Goal: Information Seeking & Learning: Find contact information

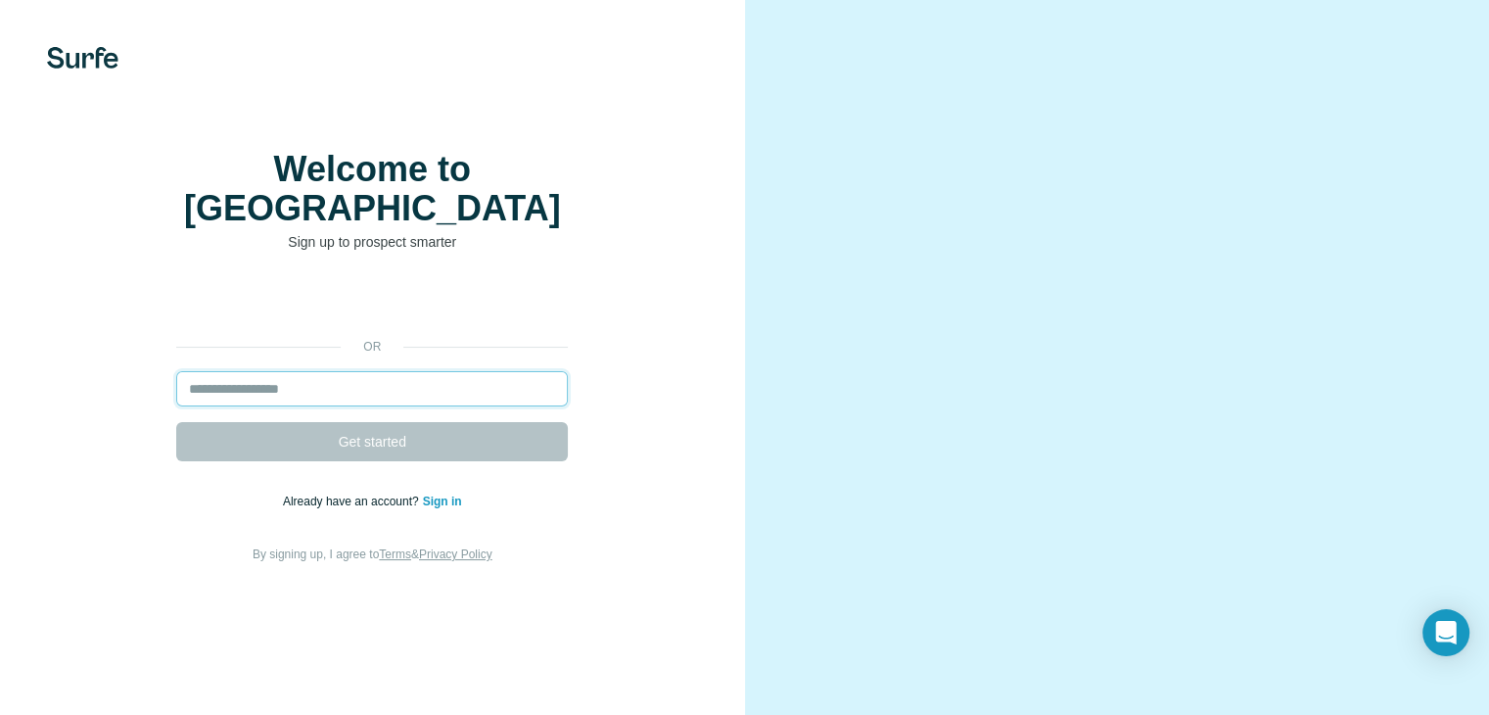
click at [223, 406] on input "email" at bounding box center [372, 388] width 392 height 35
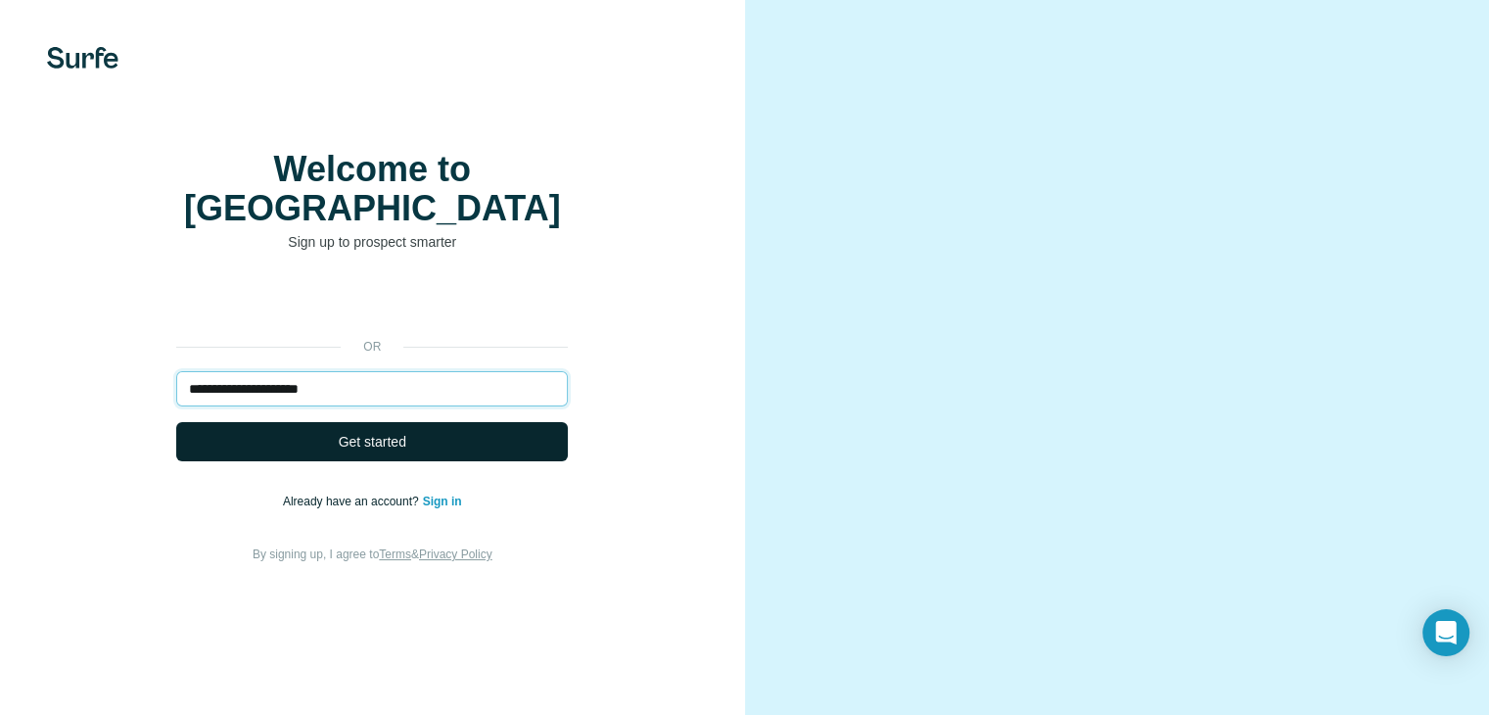
type input "**********"
click at [419, 461] on button "Get started" at bounding box center [372, 441] width 392 height 39
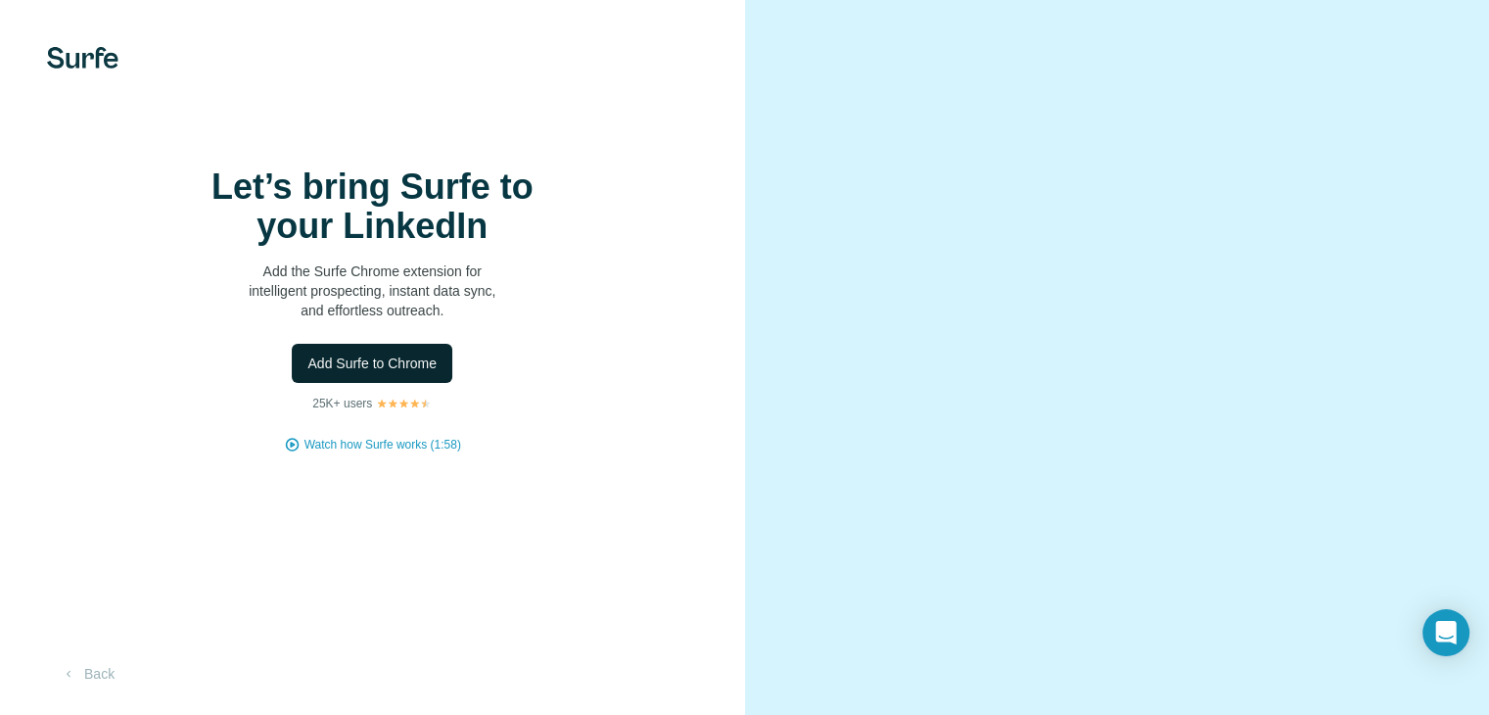
click at [411, 373] on span "Add Surfe to Chrome" at bounding box center [371, 363] width 129 height 20
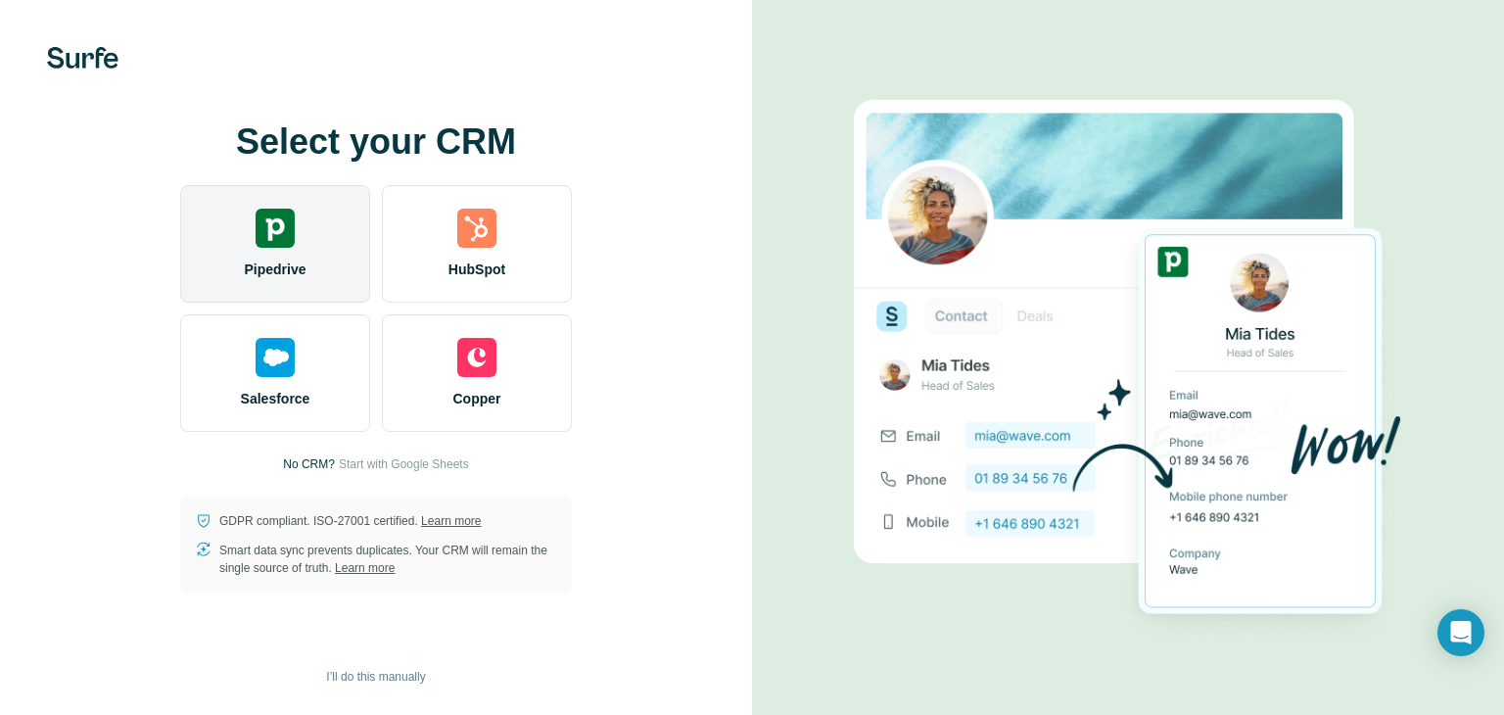
click at [288, 235] on img at bounding box center [275, 228] width 39 height 39
click at [285, 269] on span "Pipedrive" at bounding box center [275, 269] width 62 height 20
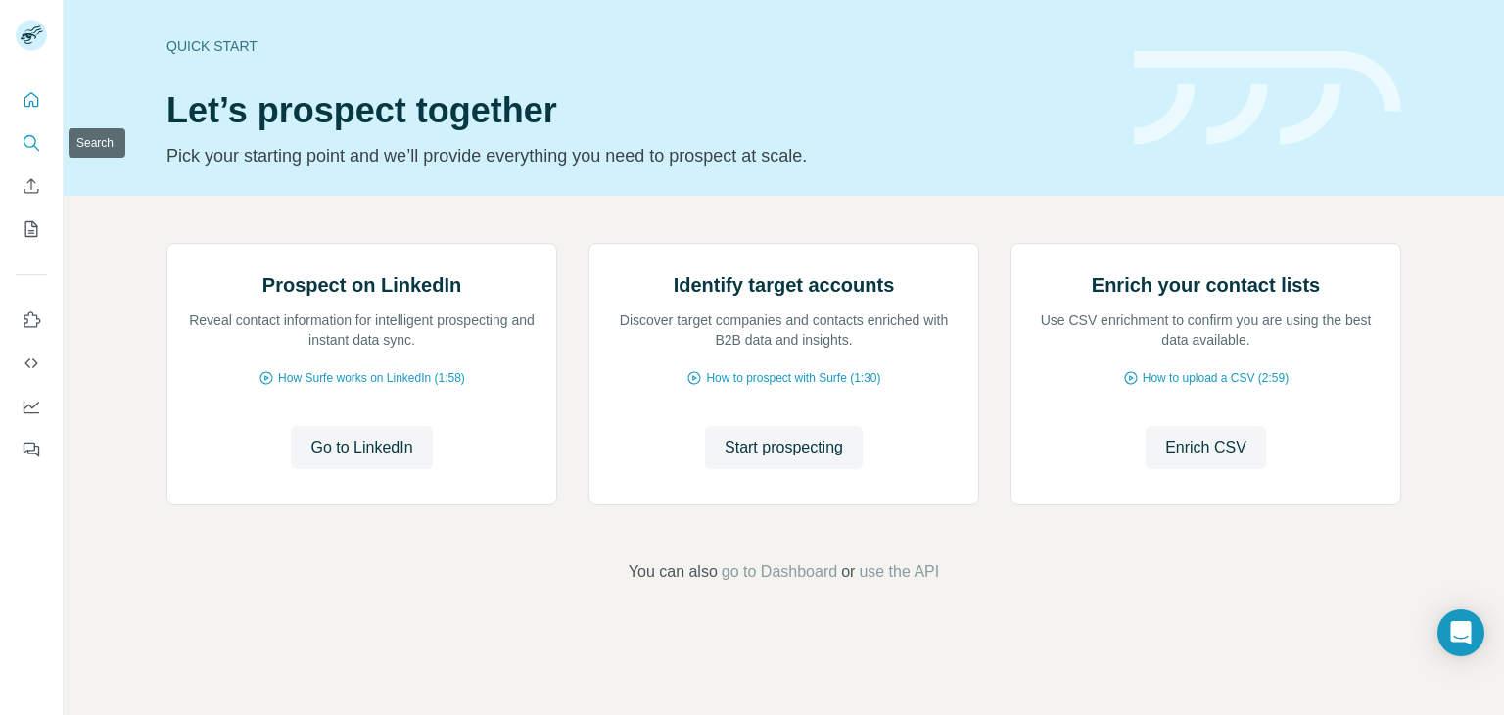
click at [27, 138] on icon "Search" at bounding box center [32, 143] width 20 height 20
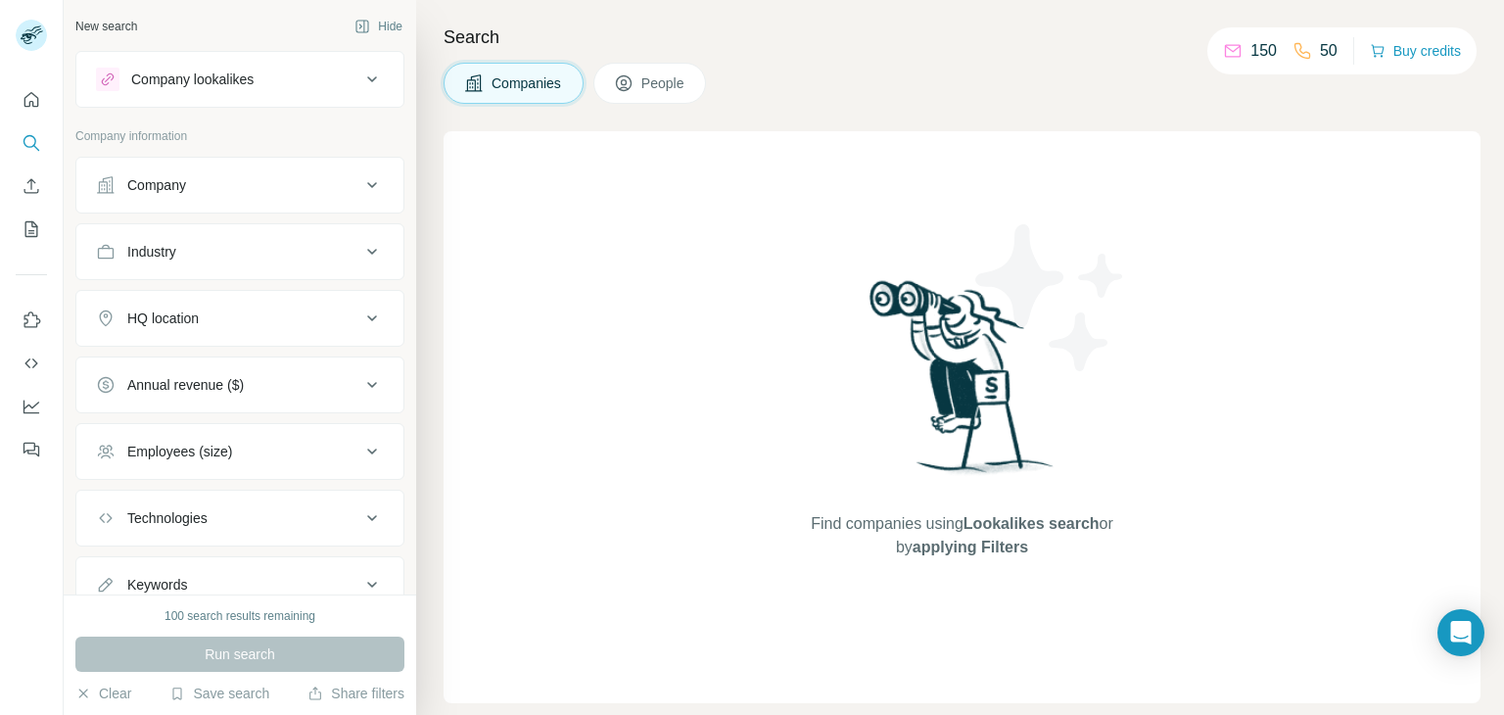
click at [360, 244] on icon at bounding box center [371, 251] width 23 height 23
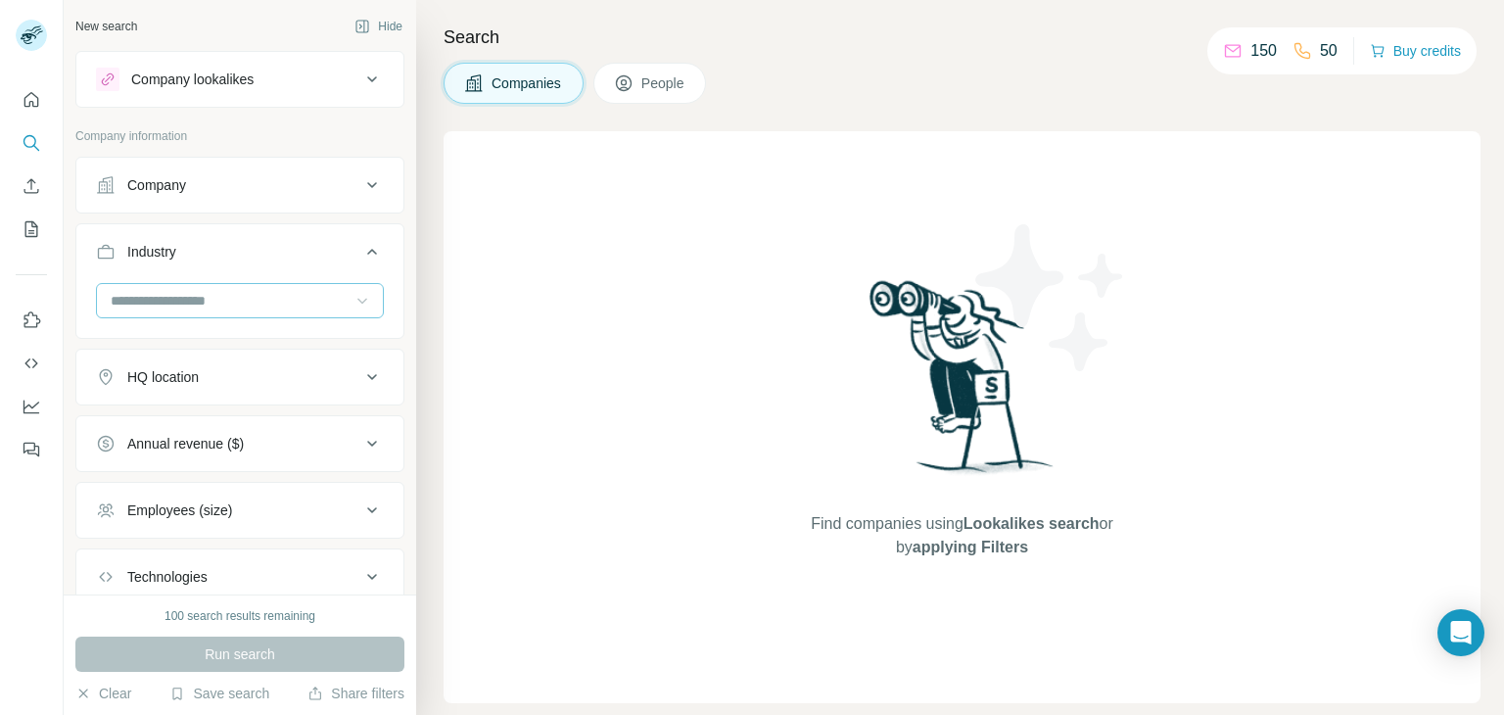
click at [354, 295] on icon at bounding box center [362, 301] width 20 height 20
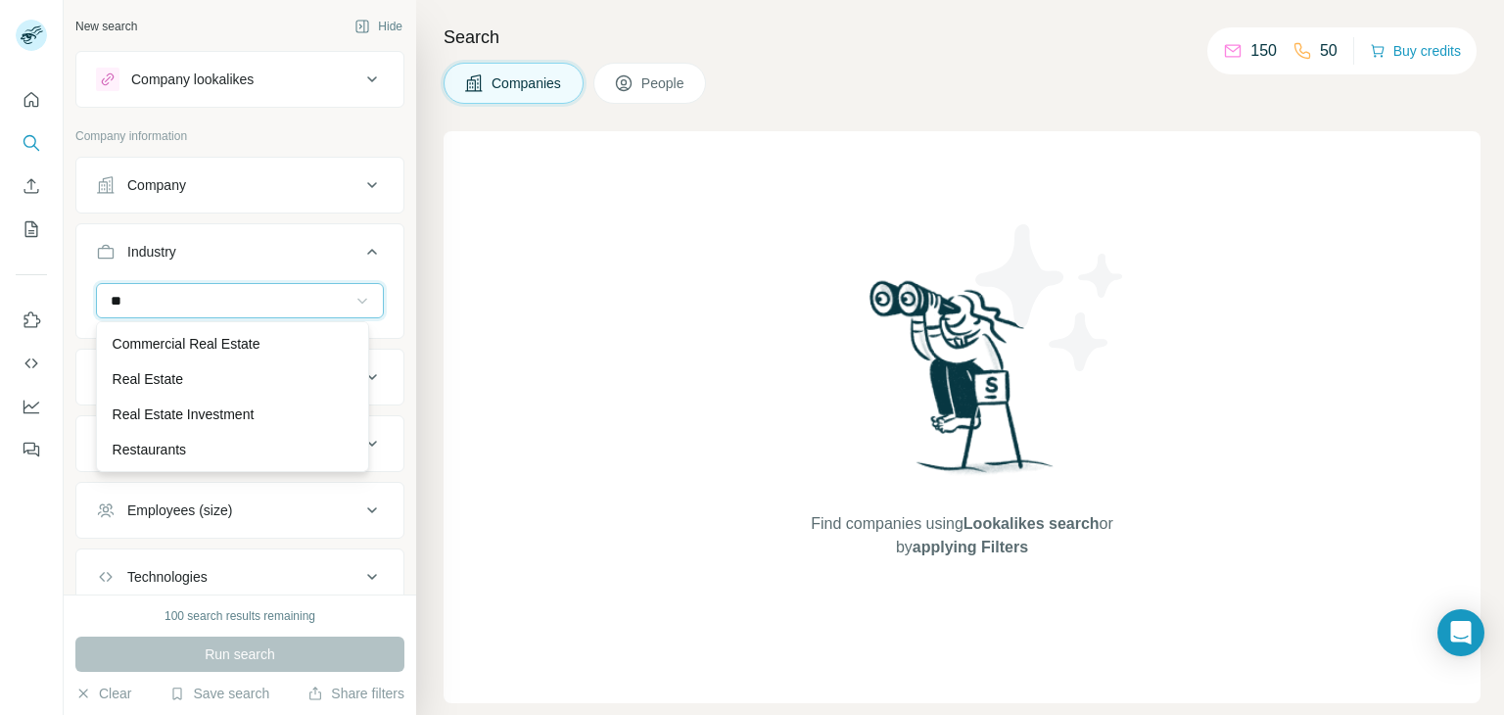
type input "*"
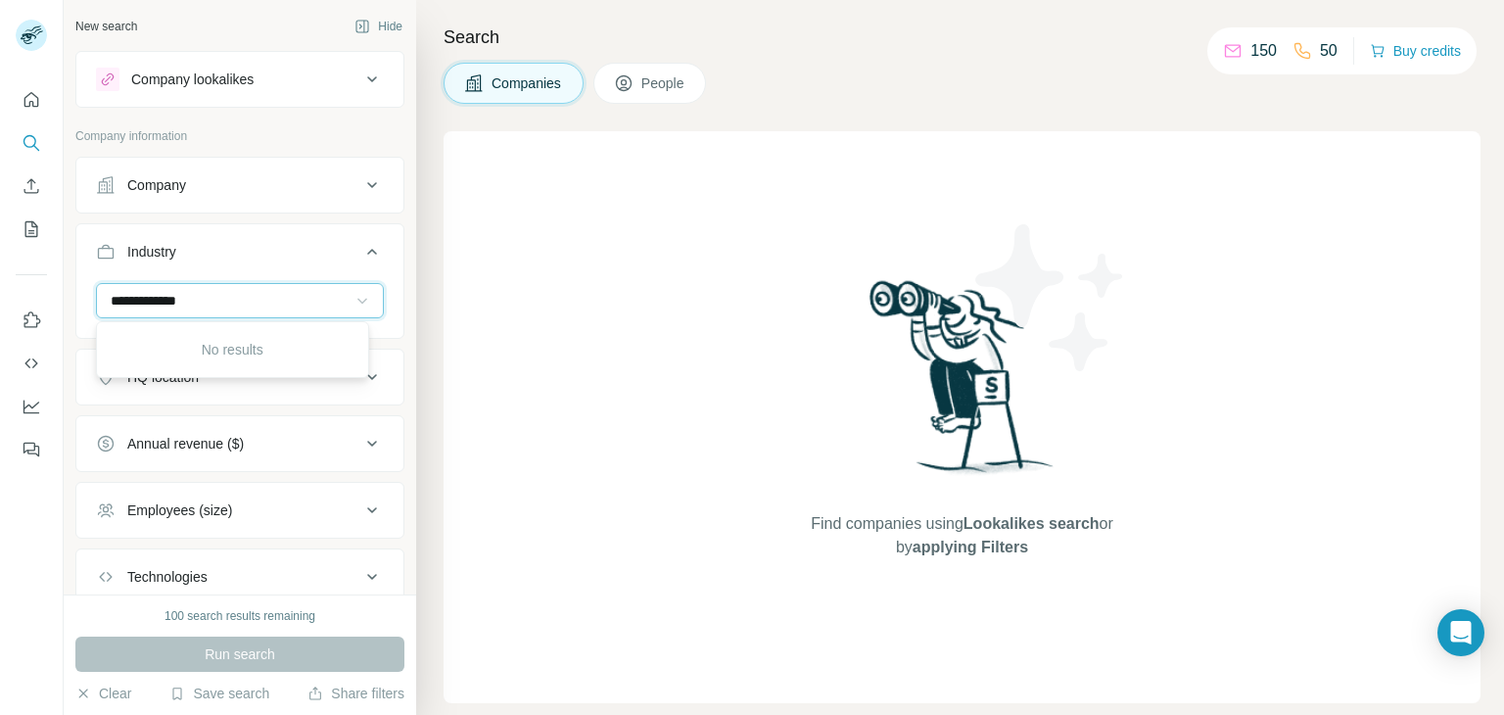
type input "**********"
click at [211, 303] on input "**********" at bounding box center [230, 301] width 242 height 22
click at [367, 376] on icon at bounding box center [372, 377] width 10 height 6
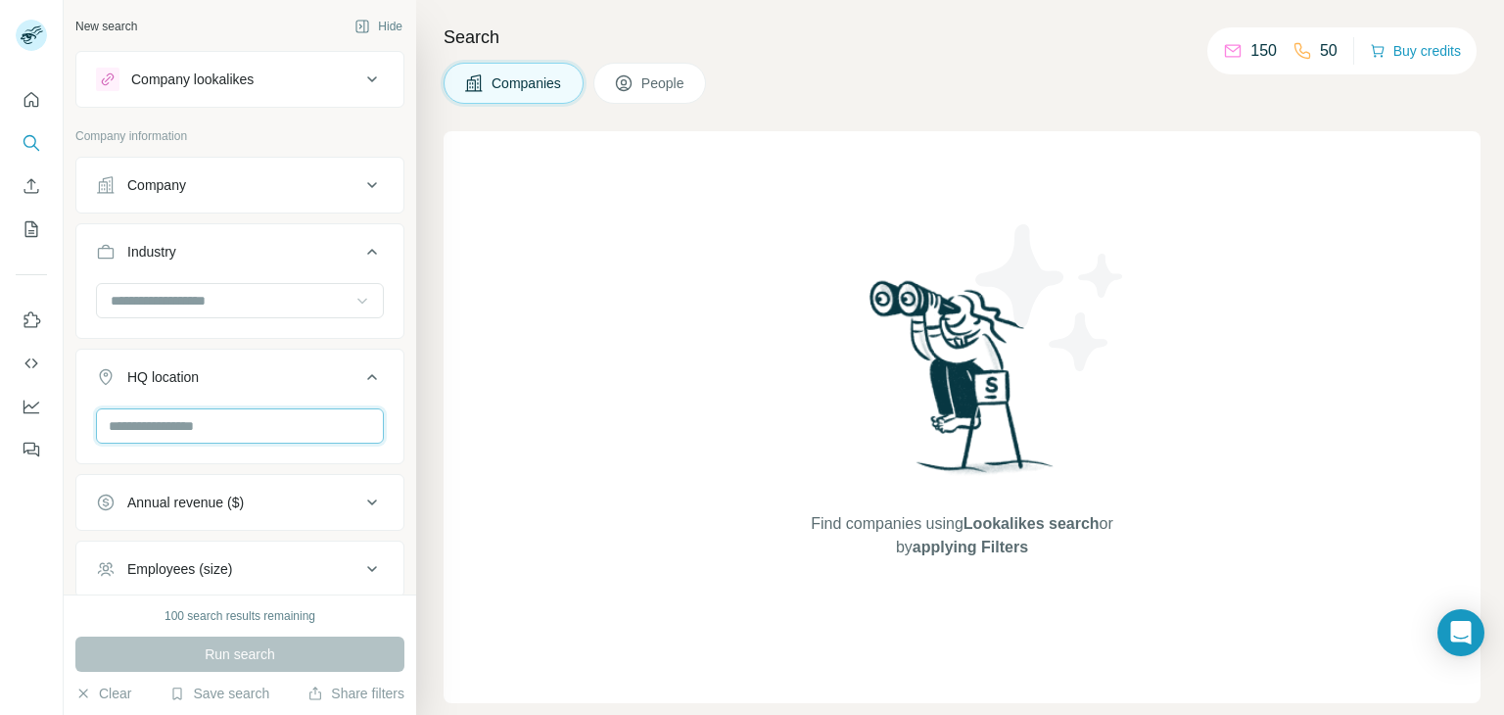
click at [128, 420] on input "text" at bounding box center [240, 425] width 288 height 35
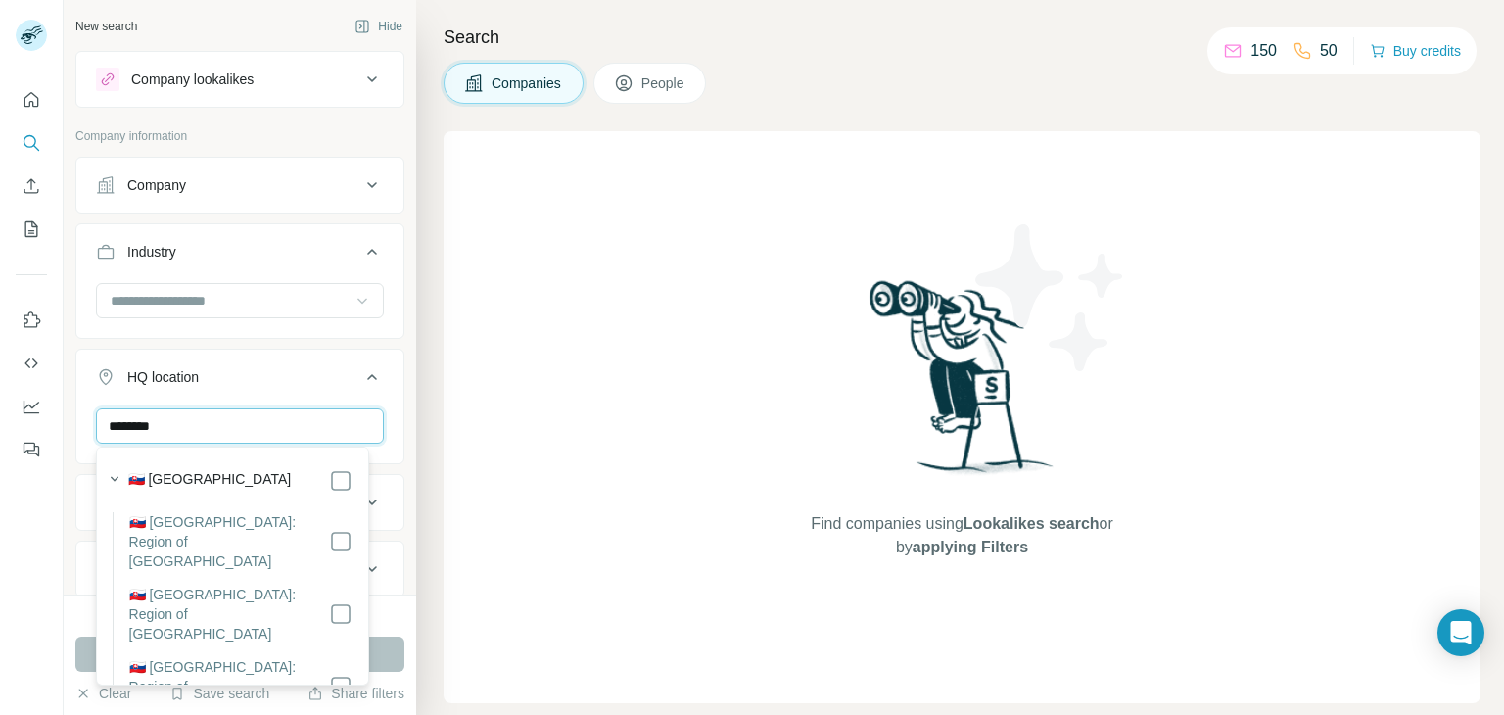
type input "********"
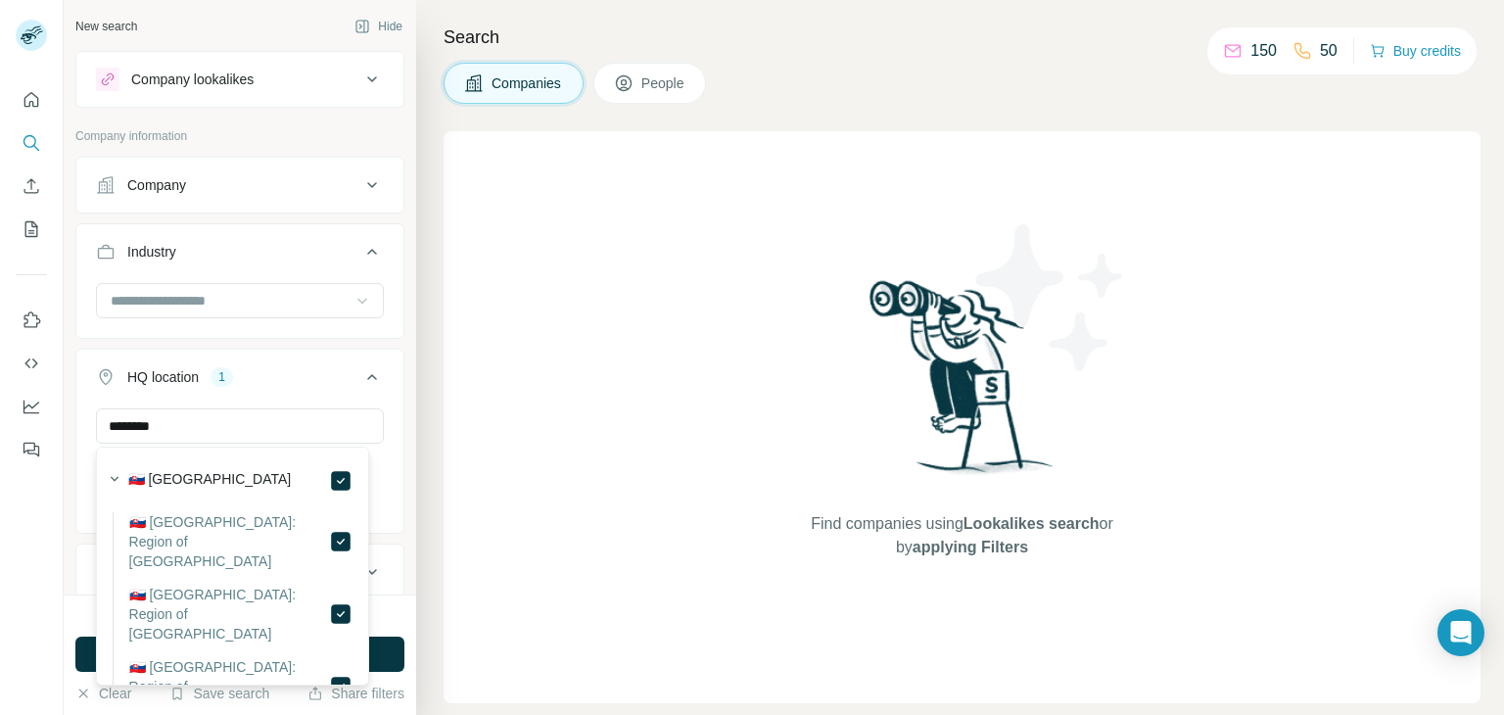
click at [614, 381] on div "Find companies using Lookalikes search or by applying Filters" at bounding box center [962, 417] width 1037 height 572
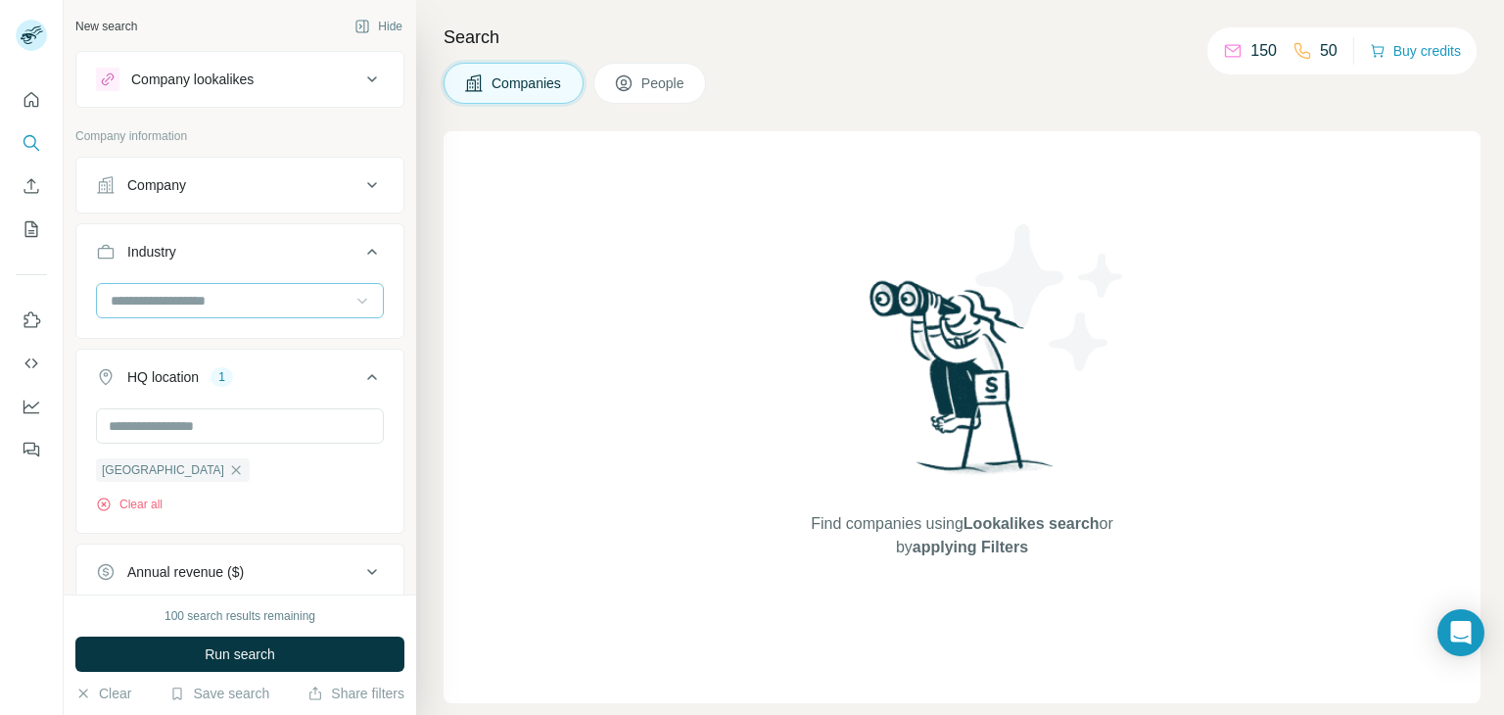
click at [164, 300] on input at bounding box center [230, 301] width 242 height 22
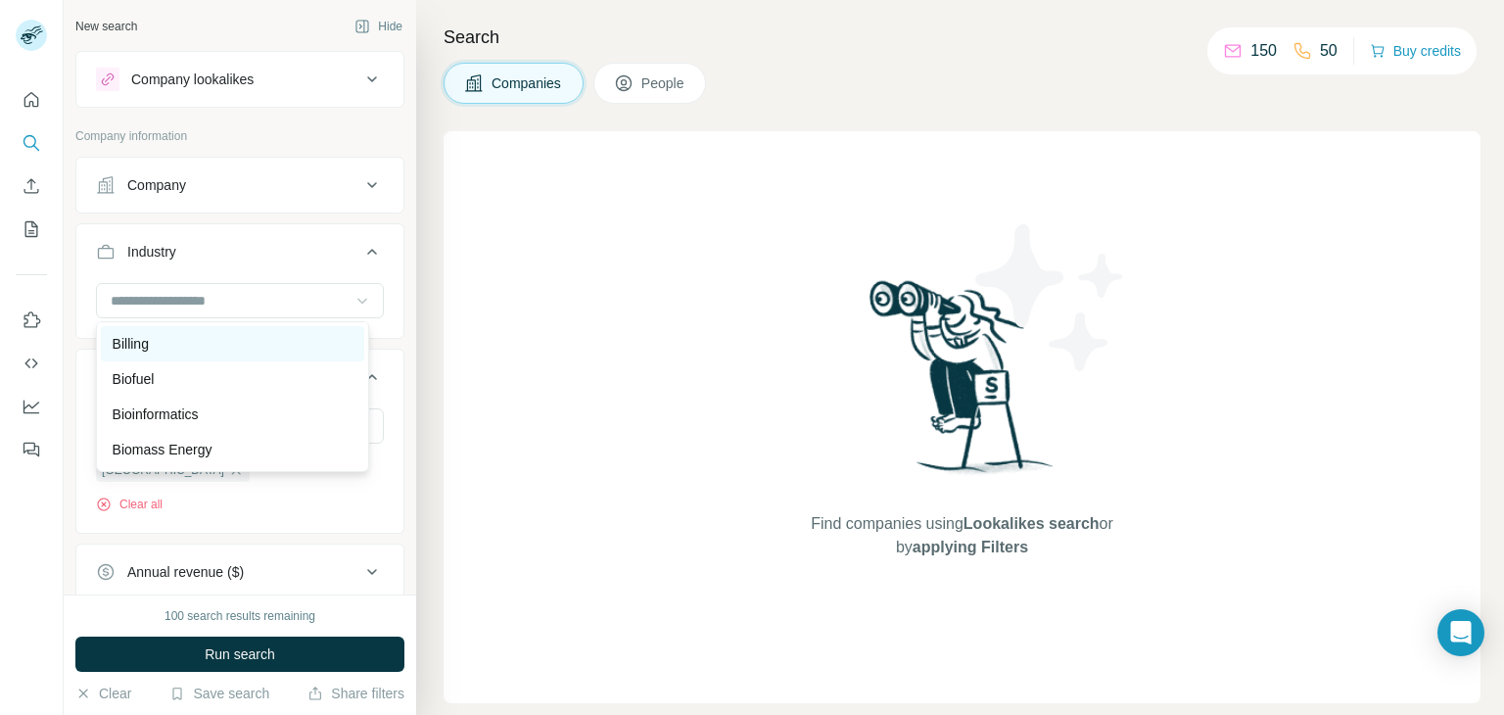
click at [144, 353] on p "Billing" at bounding box center [131, 344] width 36 height 20
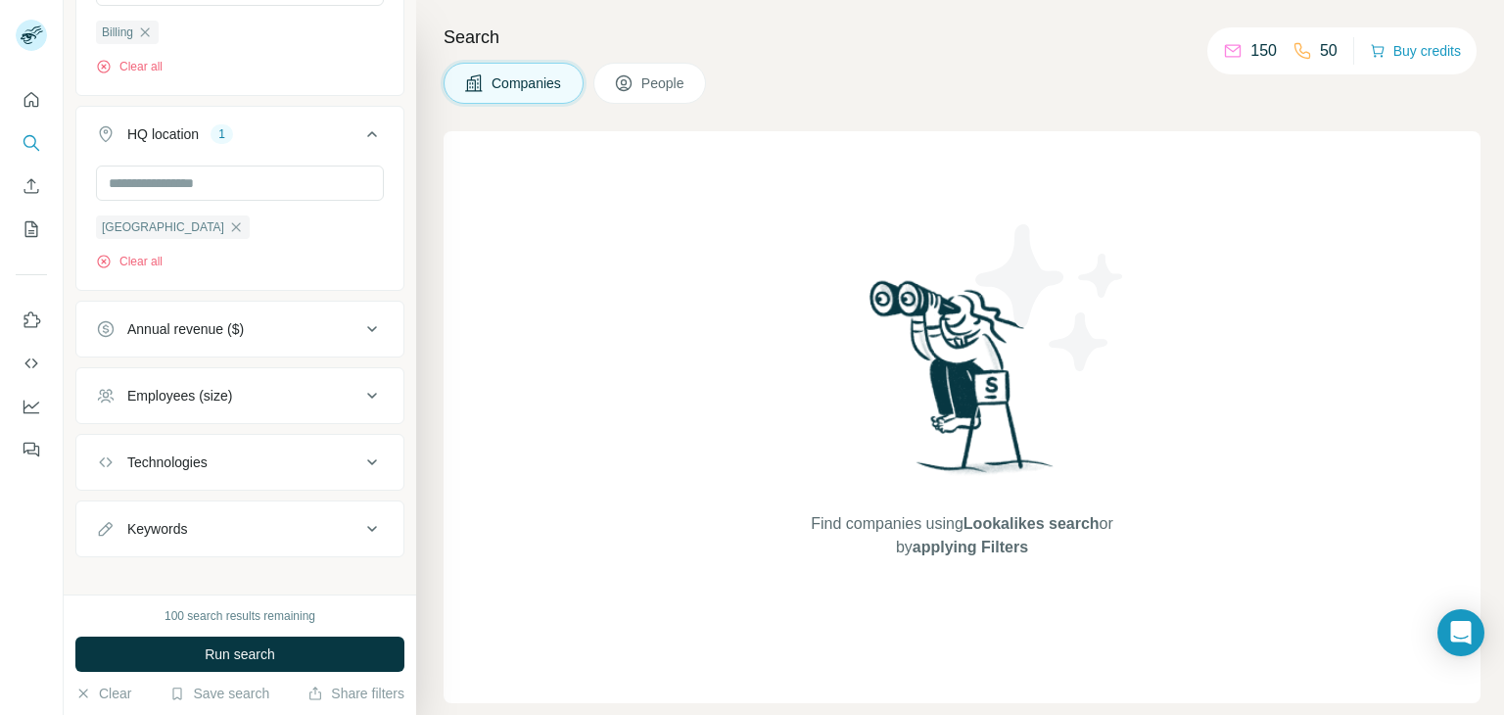
scroll to position [328, 0]
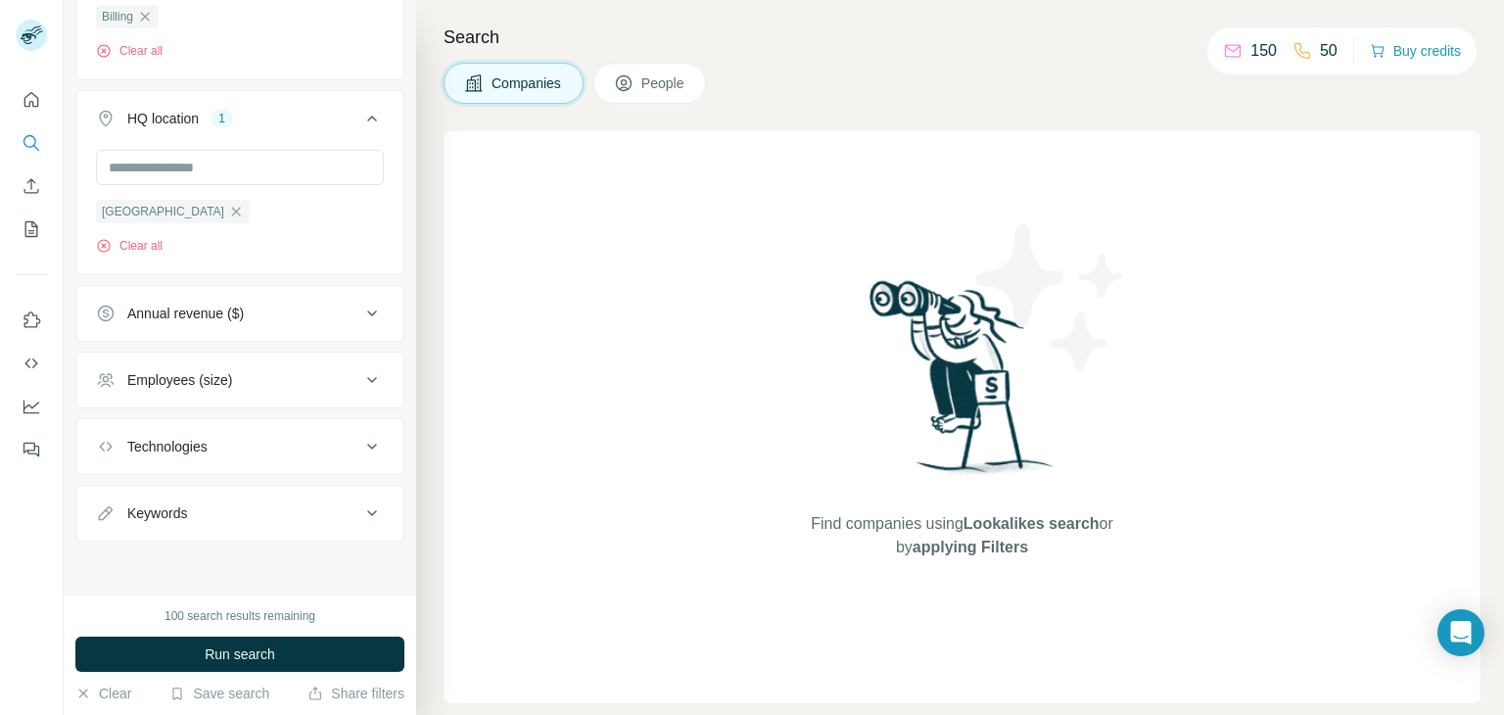
click at [367, 513] on icon at bounding box center [372, 513] width 10 height 6
click at [130, 559] on input "text" at bounding box center [220, 561] width 249 height 35
type input "**********"
click at [129, 557] on input "text" at bounding box center [220, 561] width 249 height 35
type input "***"
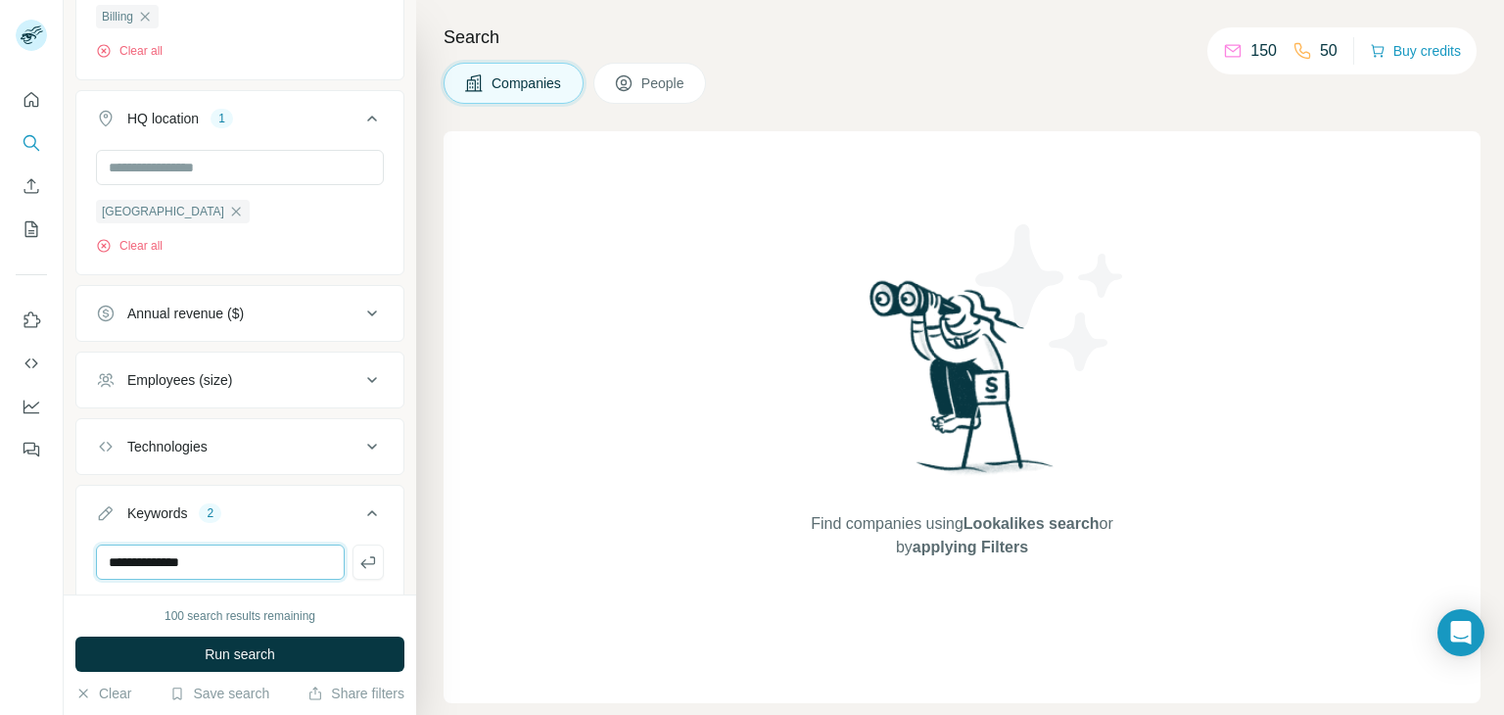
type input "**********"
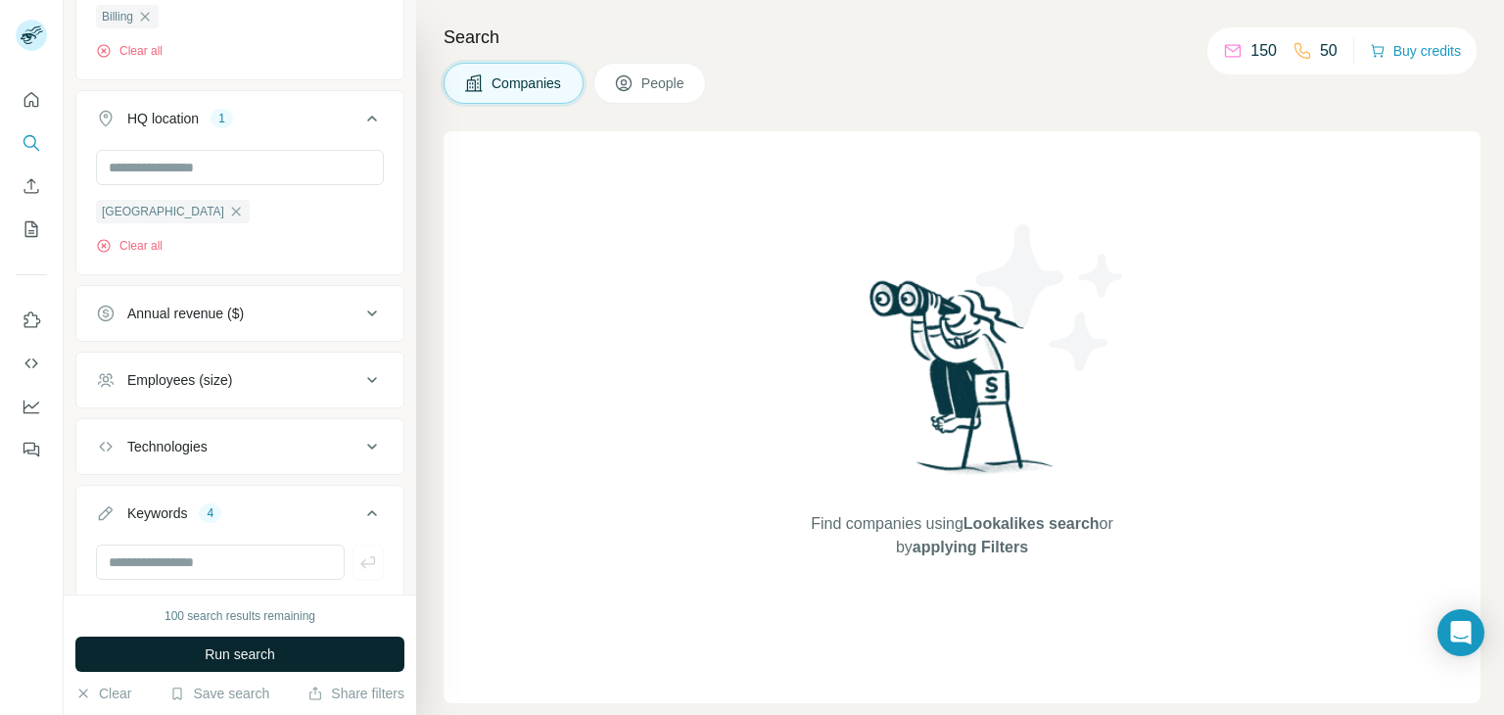
click at [262, 656] on span "Run search" at bounding box center [240, 654] width 70 height 20
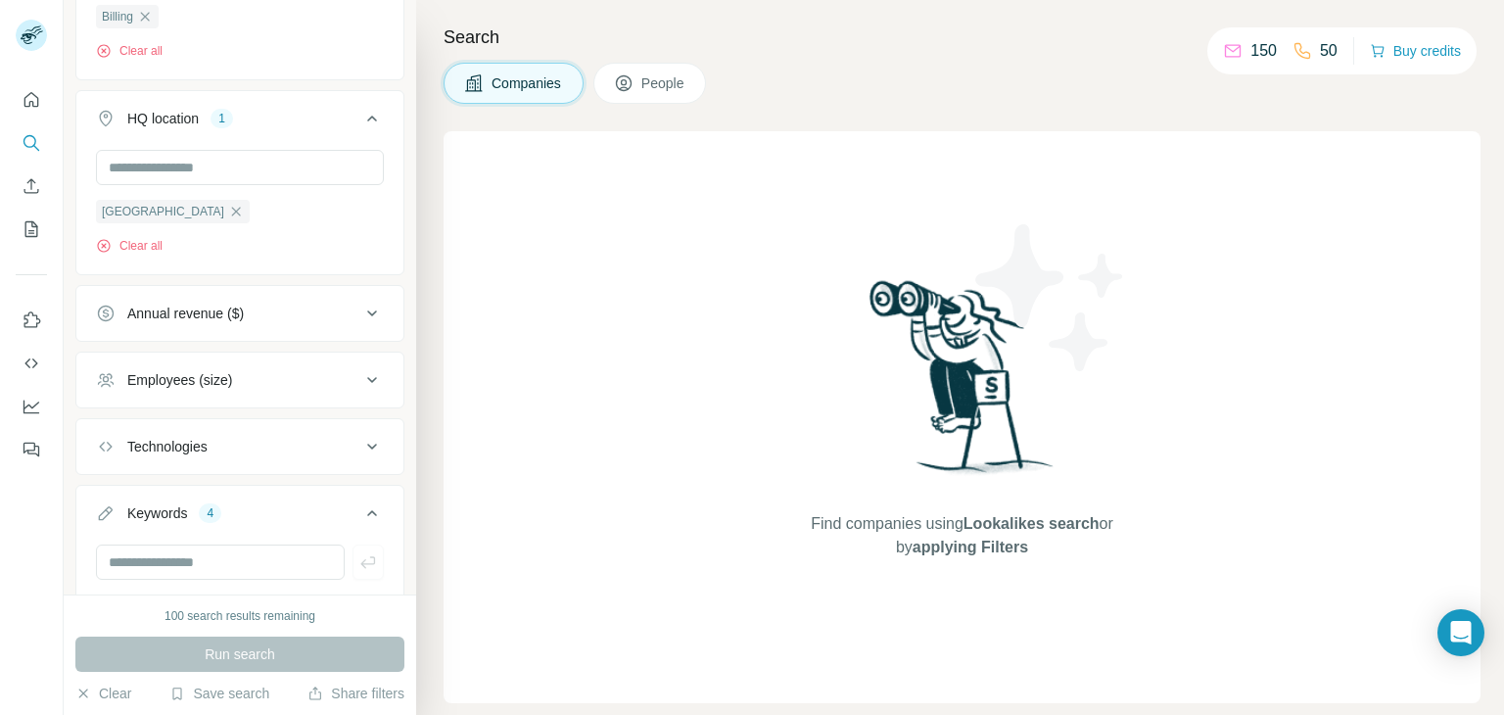
click at [647, 79] on span "People" at bounding box center [663, 83] width 45 height 20
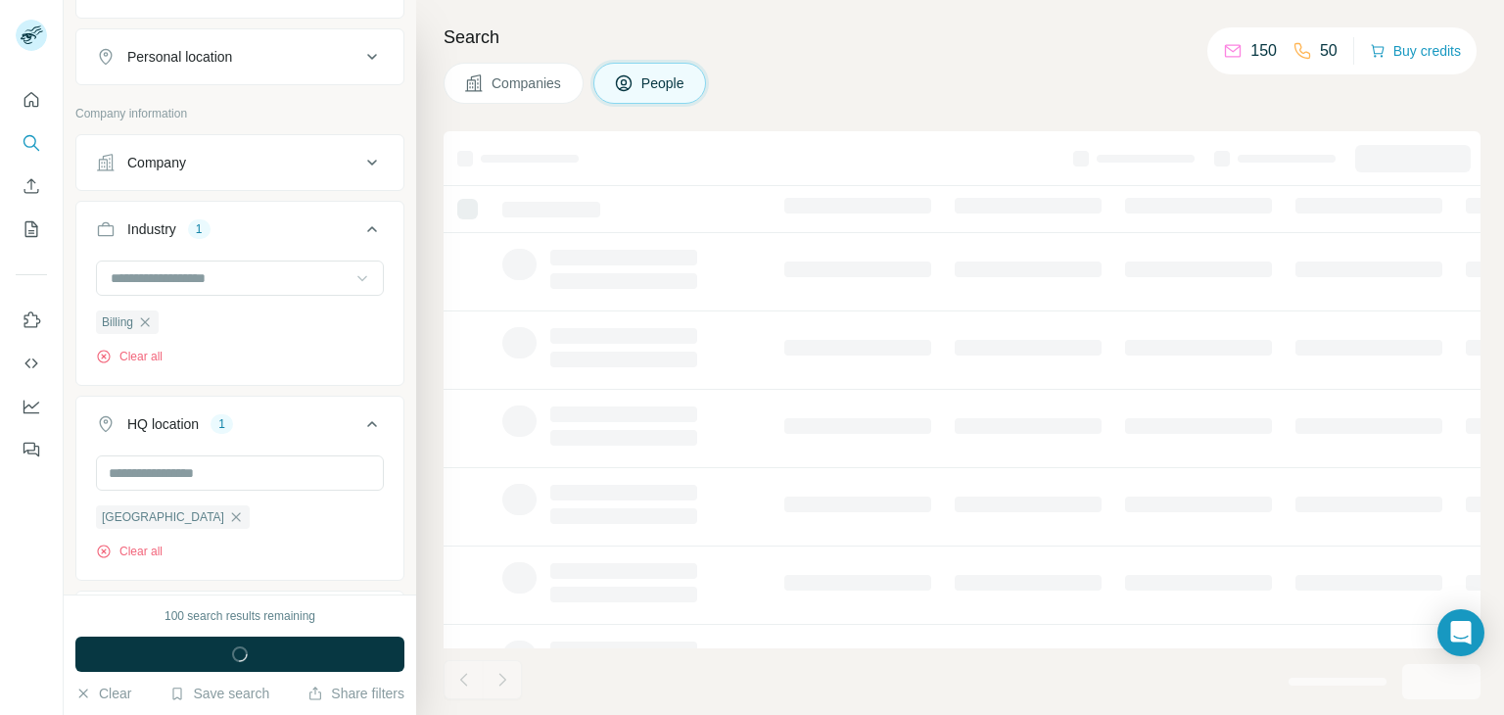
scroll to position [632, 0]
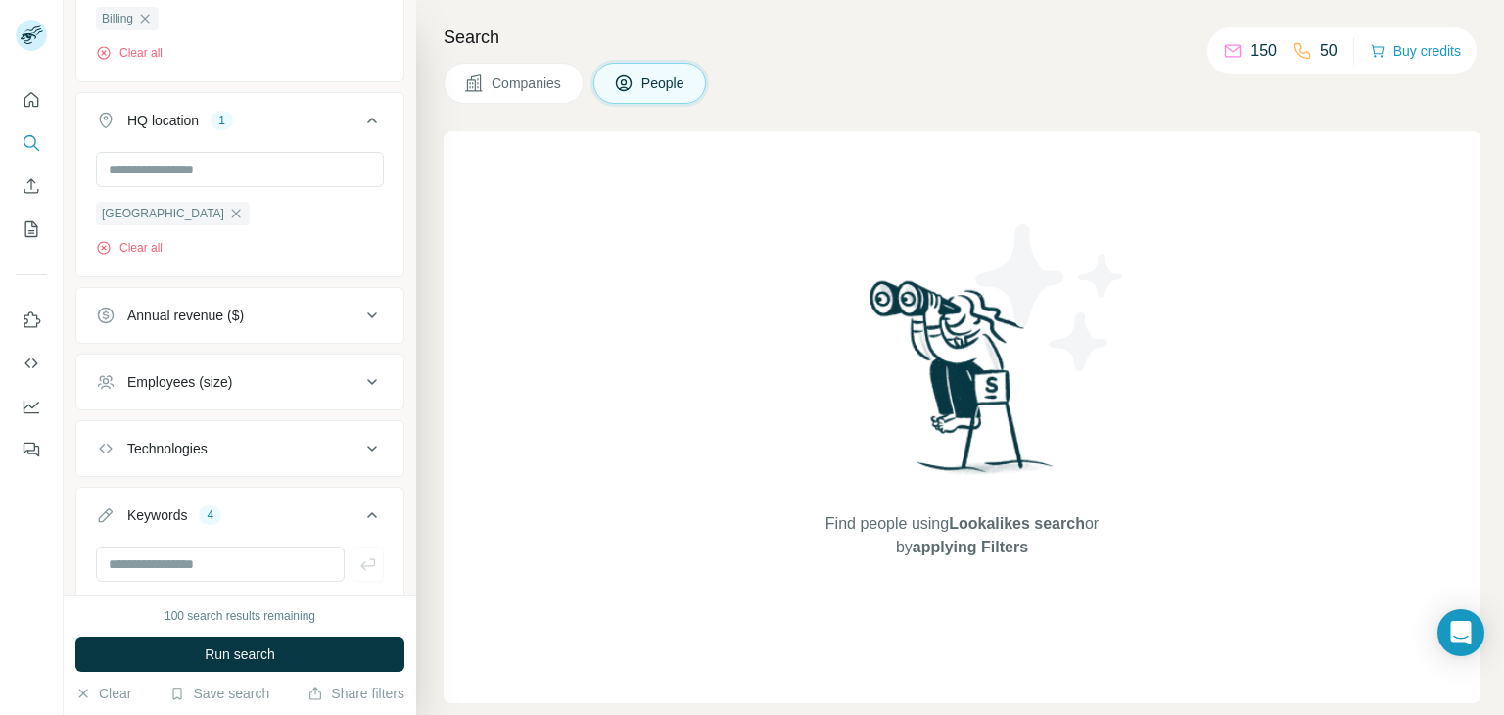
click at [219, 658] on span "Run search" at bounding box center [240, 654] width 70 height 20
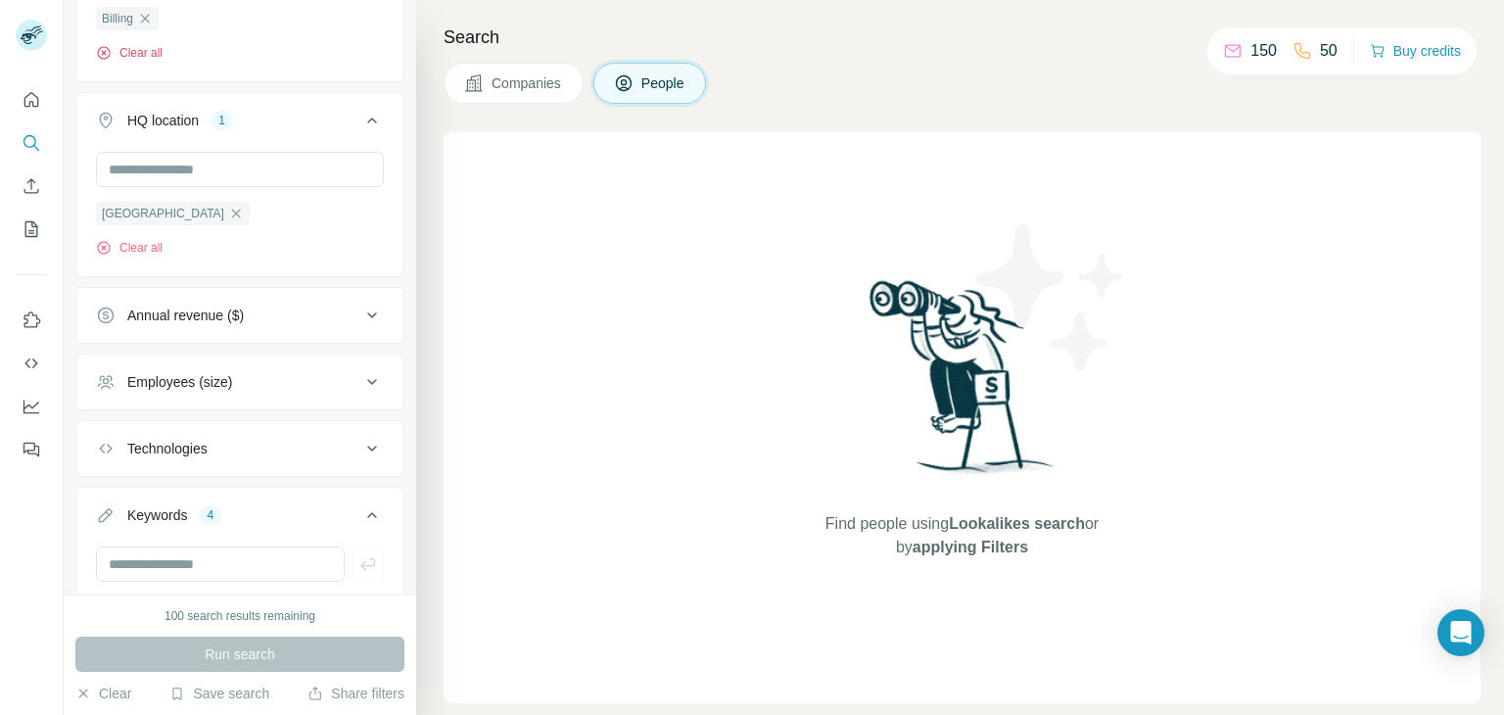
click at [105, 45] on icon "button" at bounding box center [104, 53] width 16 height 16
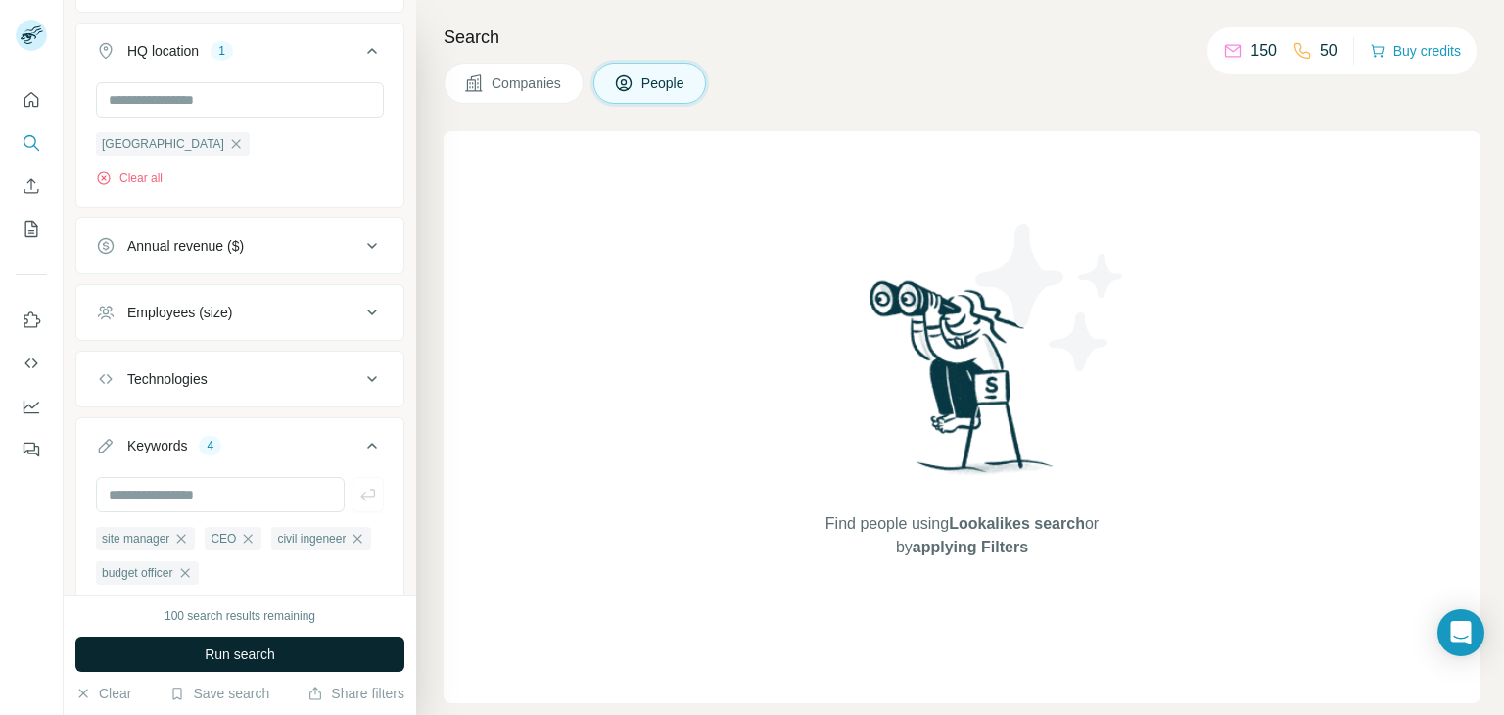
click at [344, 647] on button "Run search" at bounding box center [239, 653] width 329 height 35
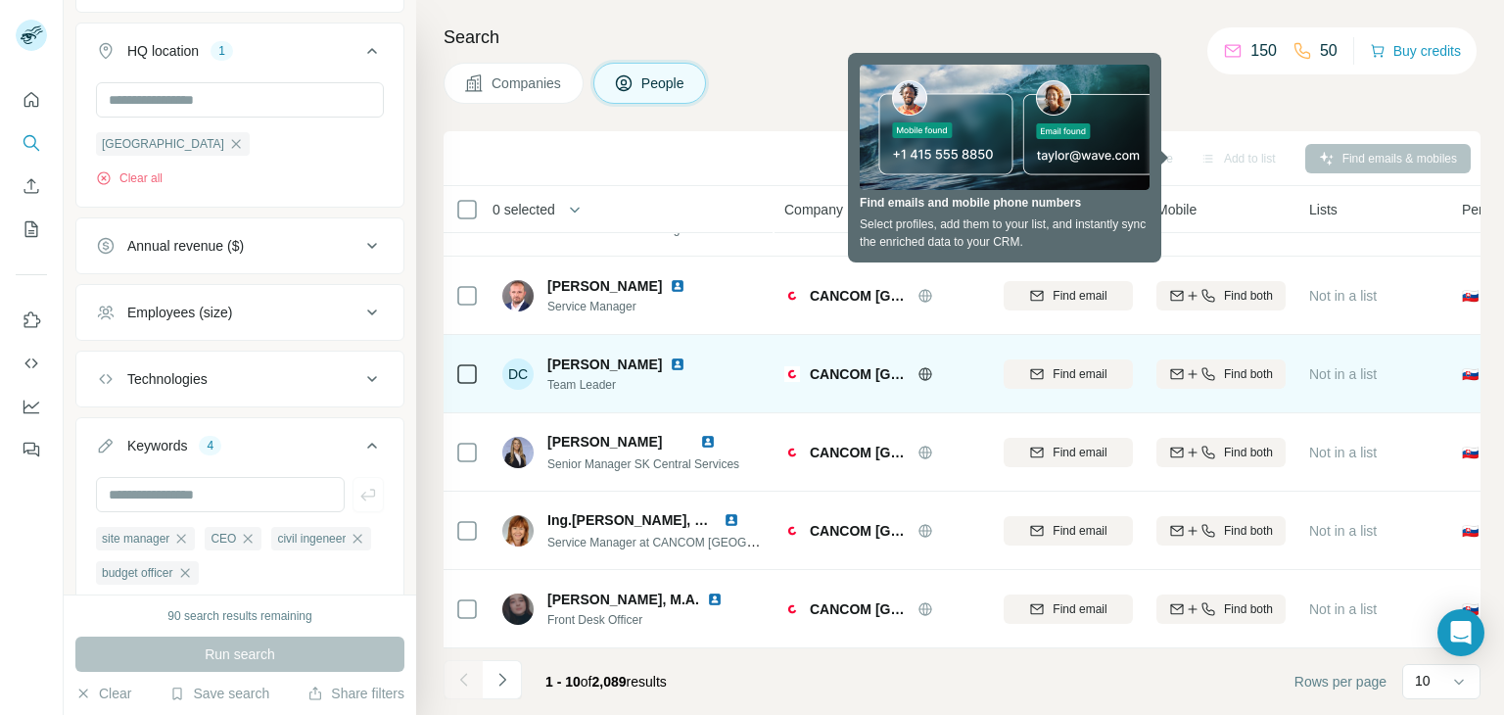
scroll to position [378, 0]
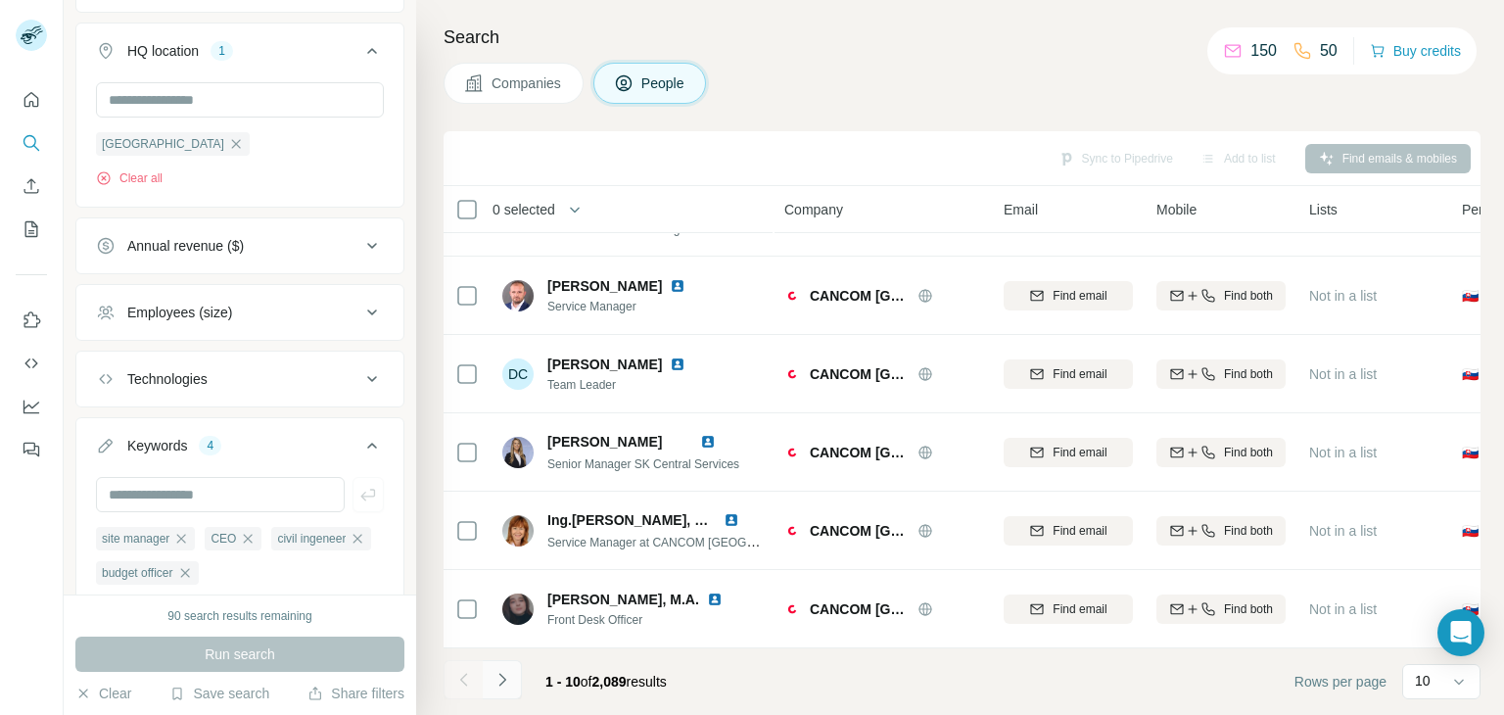
click at [497, 686] on icon "Navigate to next page" at bounding box center [503, 680] width 20 height 20
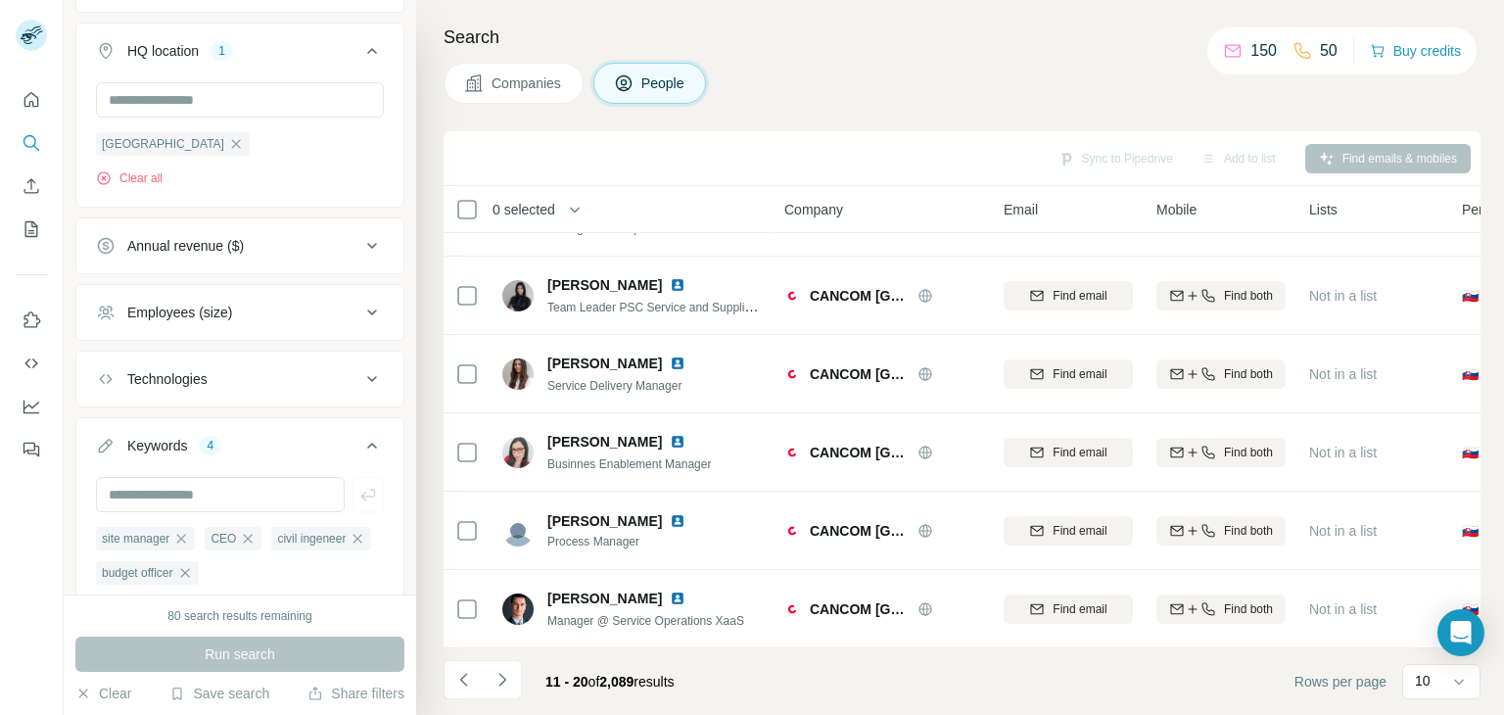
click at [497, 688] on icon "Navigate to next page" at bounding box center [503, 680] width 20 height 20
click at [497, 689] on button "Navigate to next page" at bounding box center [502, 679] width 39 height 39
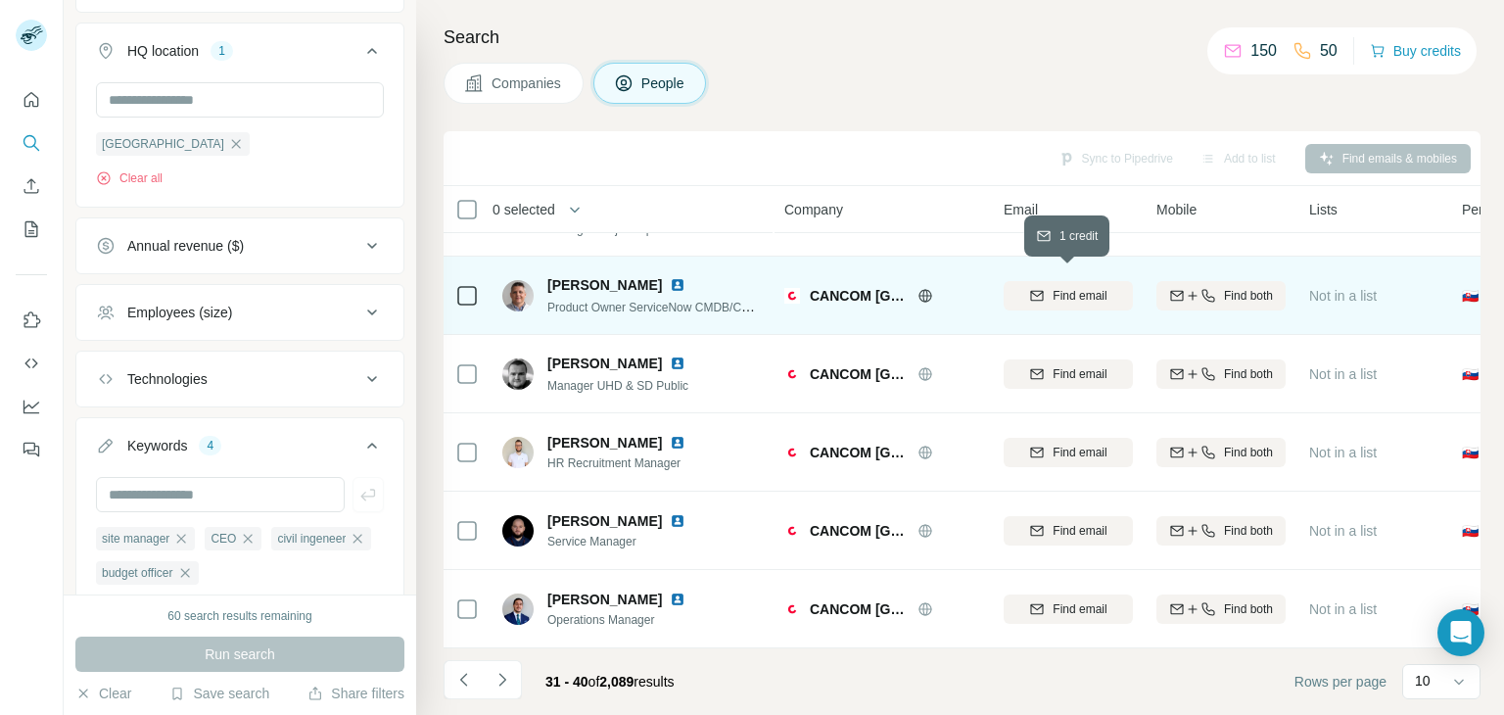
click at [1065, 287] on span "Find email" at bounding box center [1080, 296] width 54 height 18
click at [670, 277] on img at bounding box center [678, 285] width 16 height 16
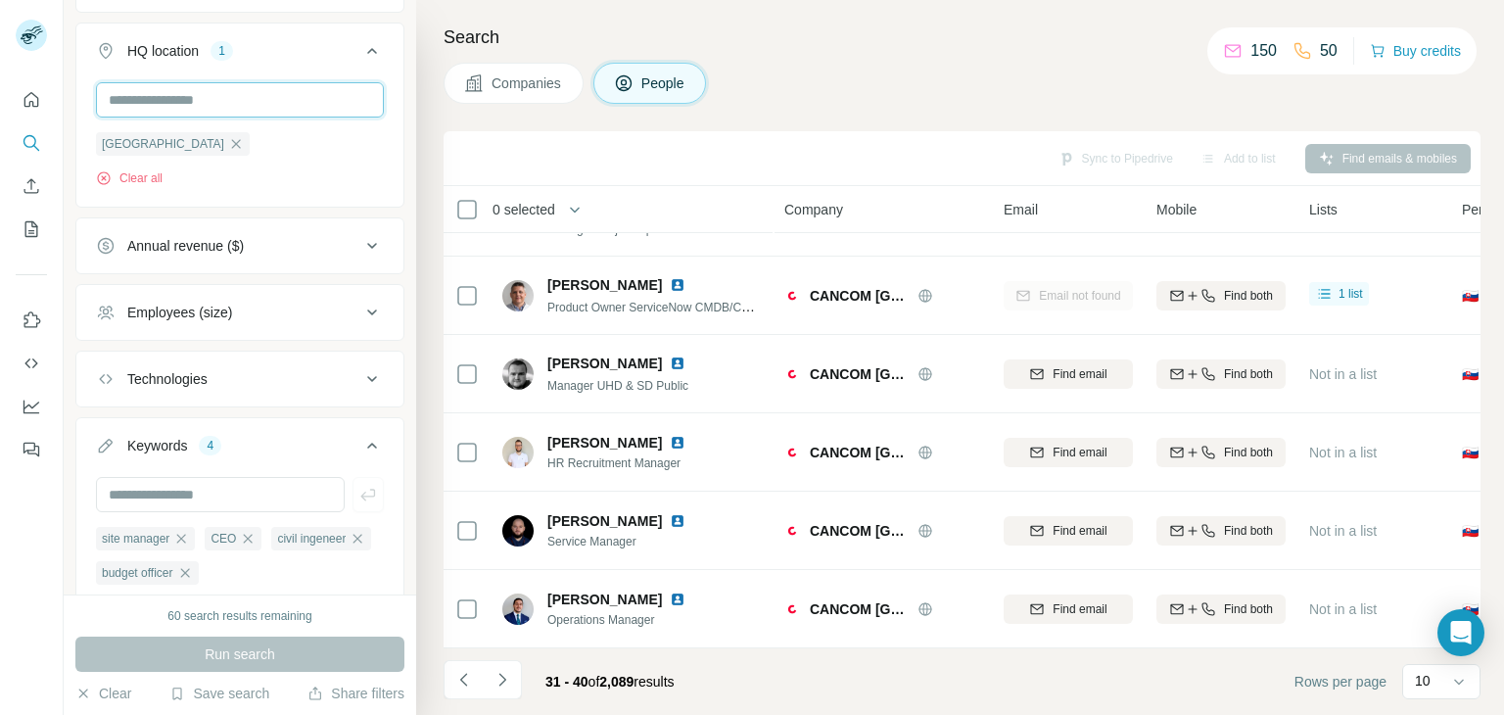
click at [130, 91] on input "text" at bounding box center [240, 99] width 288 height 35
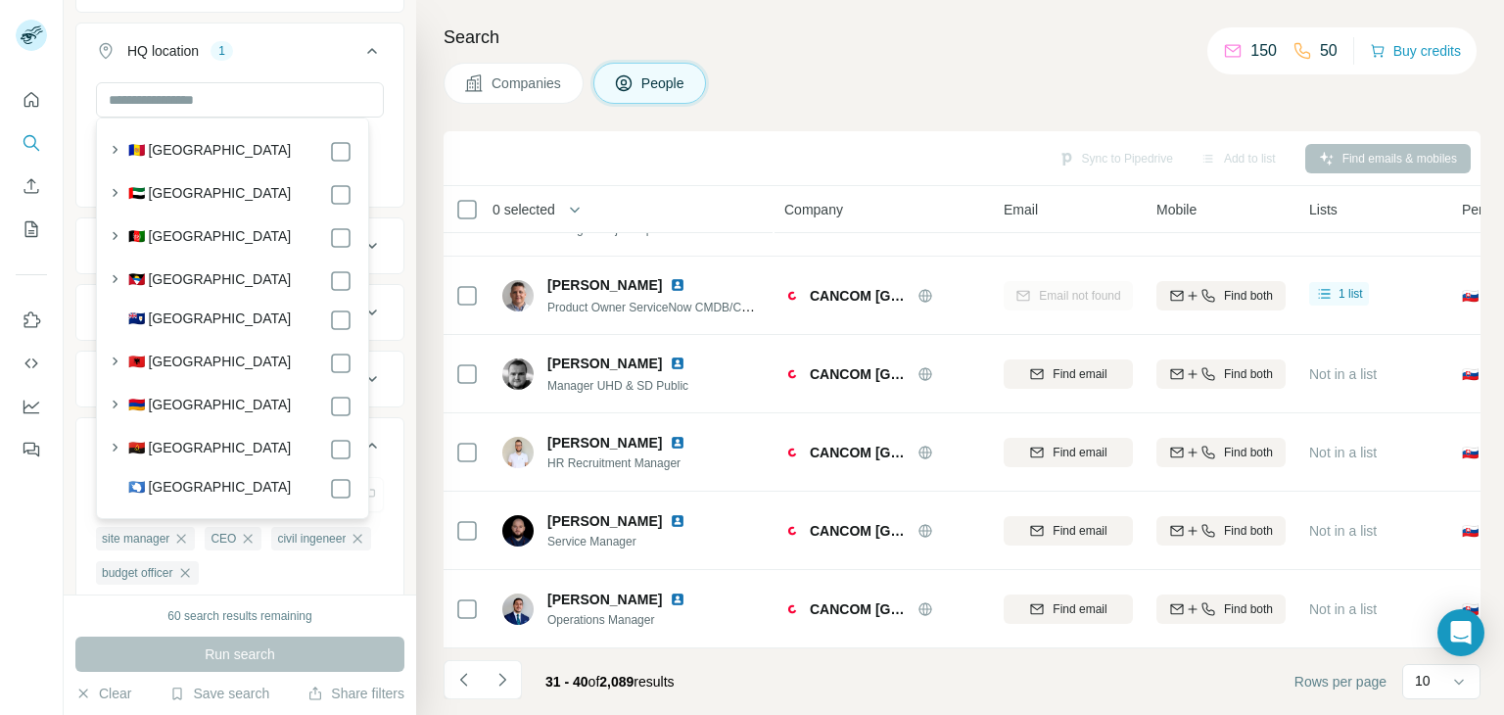
click at [380, 91] on div "Slovakia Clear all" at bounding box center [239, 142] width 327 height 120
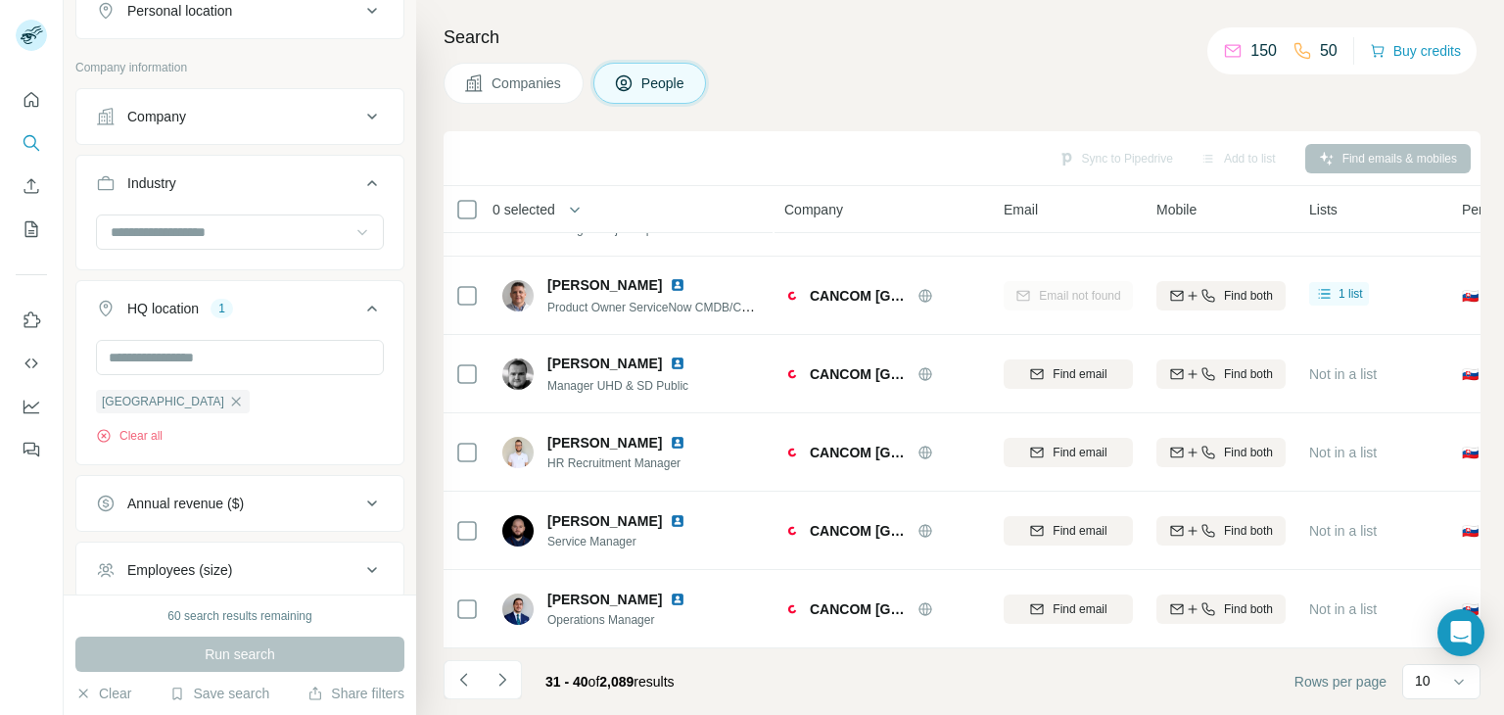
scroll to position [331, 0]
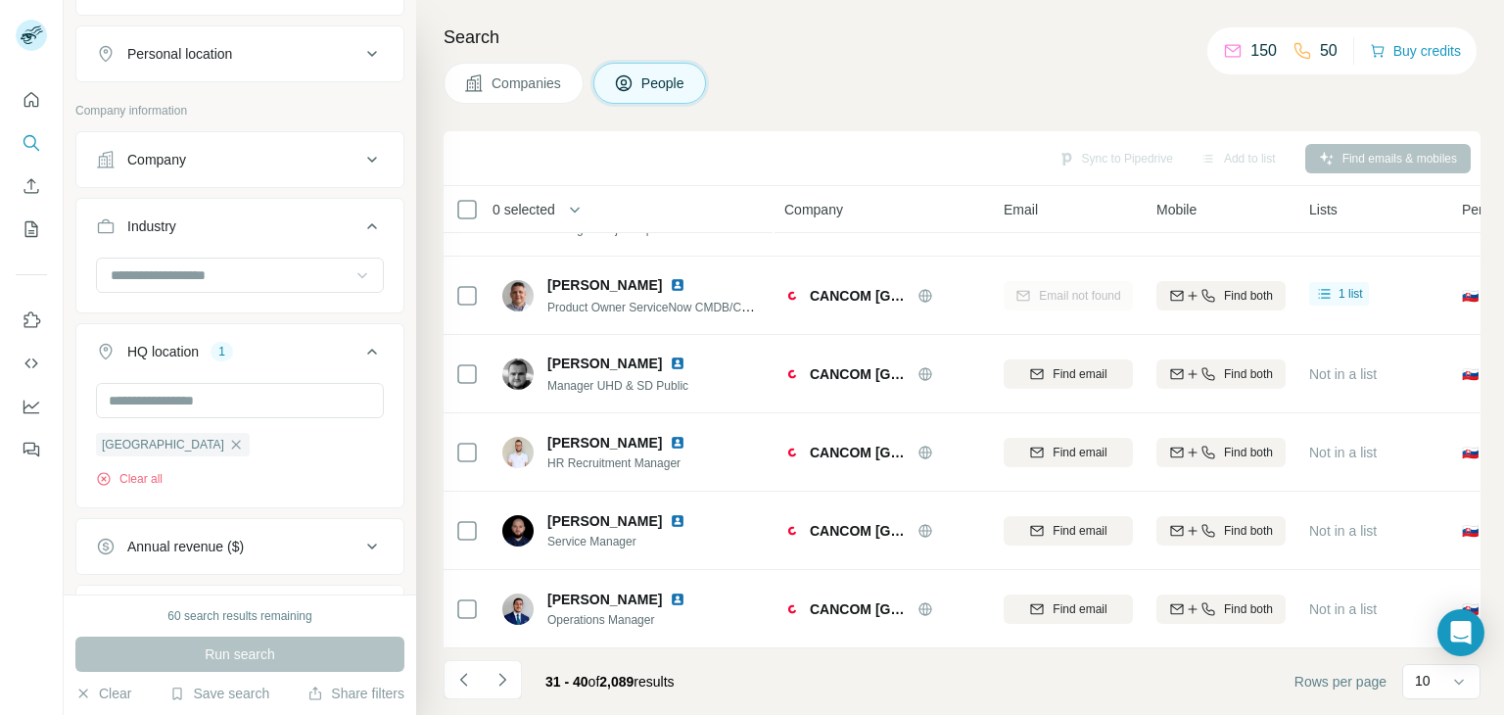
click at [360, 150] on icon at bounding box center [371, 159] width 23 height 23
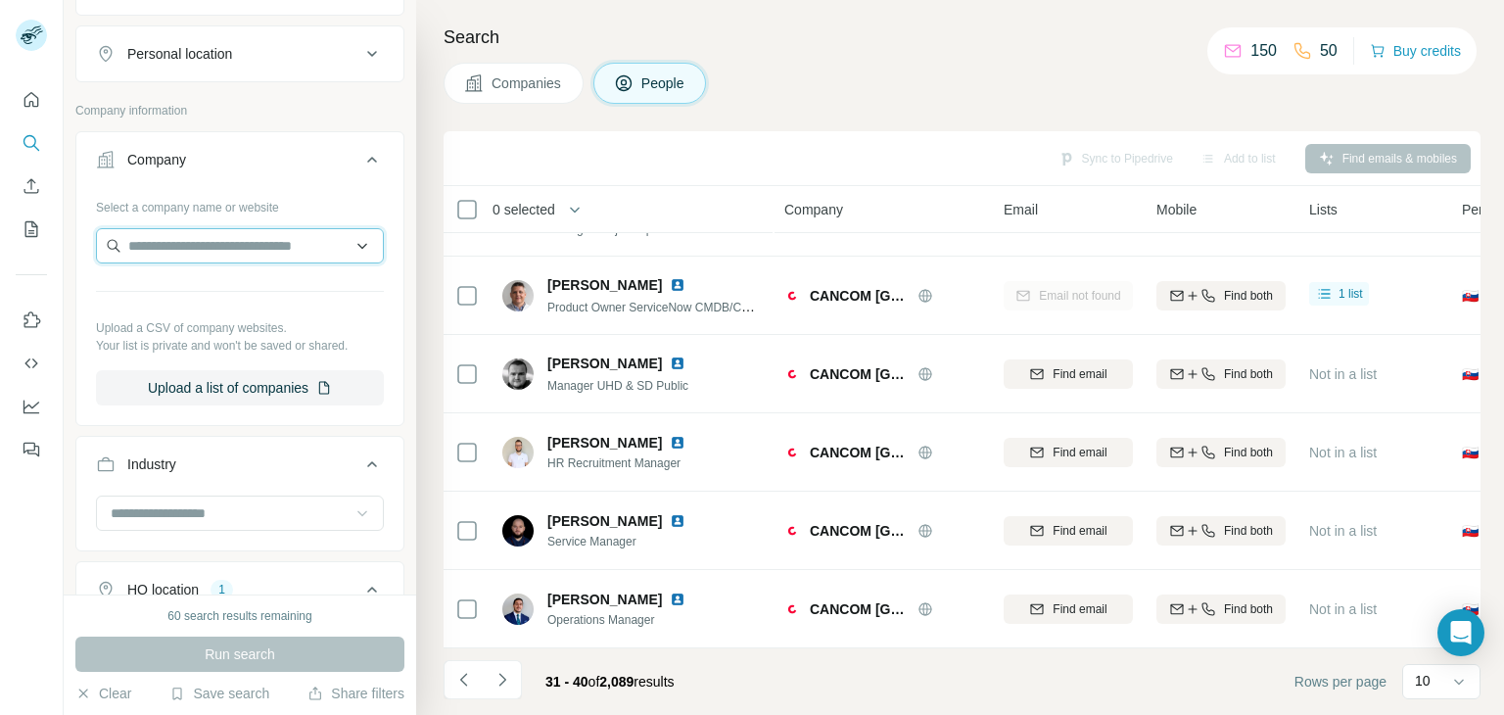
click at [172, 240] on input "text" at bounding box center [240, 245] width 288 height 35
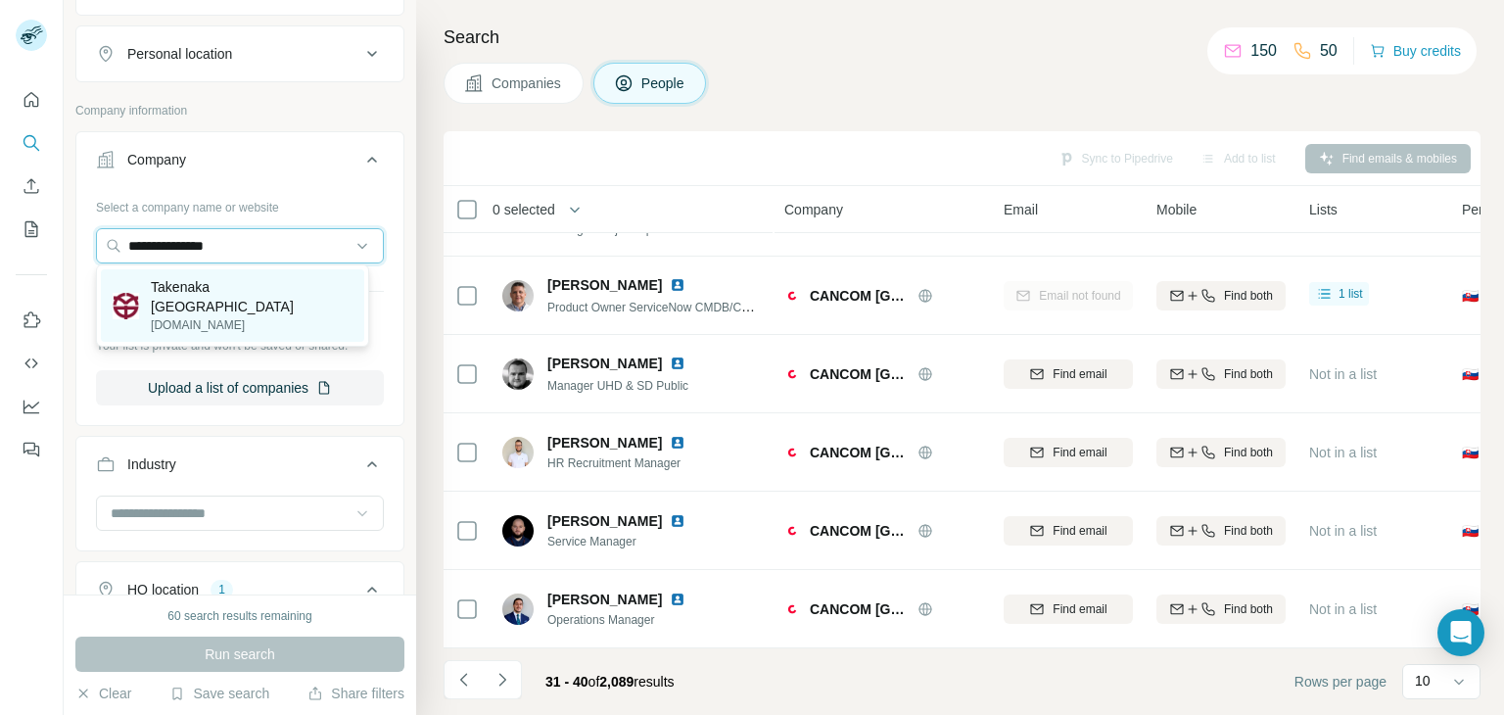
type input "**********"
click at [186, 316] on p "[DOMAIN_NAME]" at bounding box center [252, 325] width 202 height 18
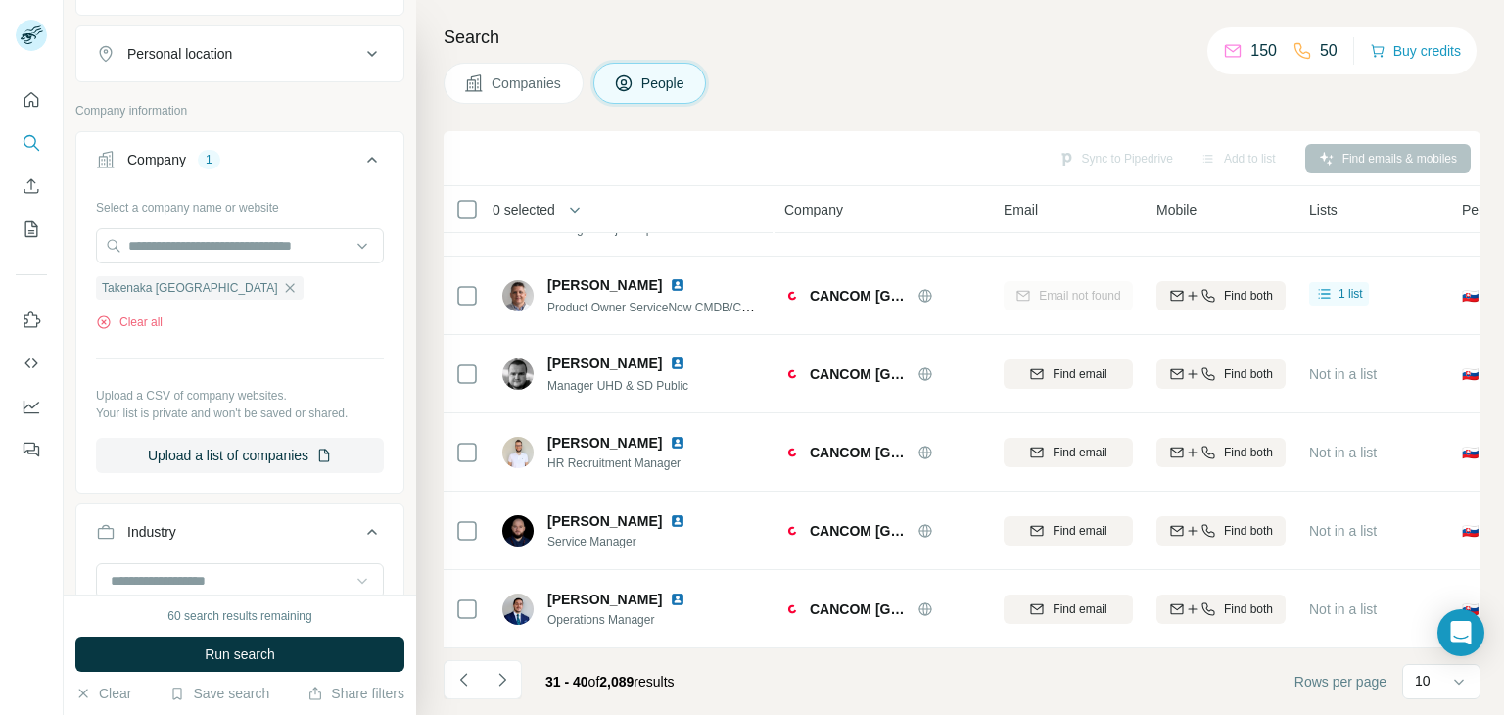
click at [222, 651] on span "Run search" at bounding box center [240, 654] width 70 height 20
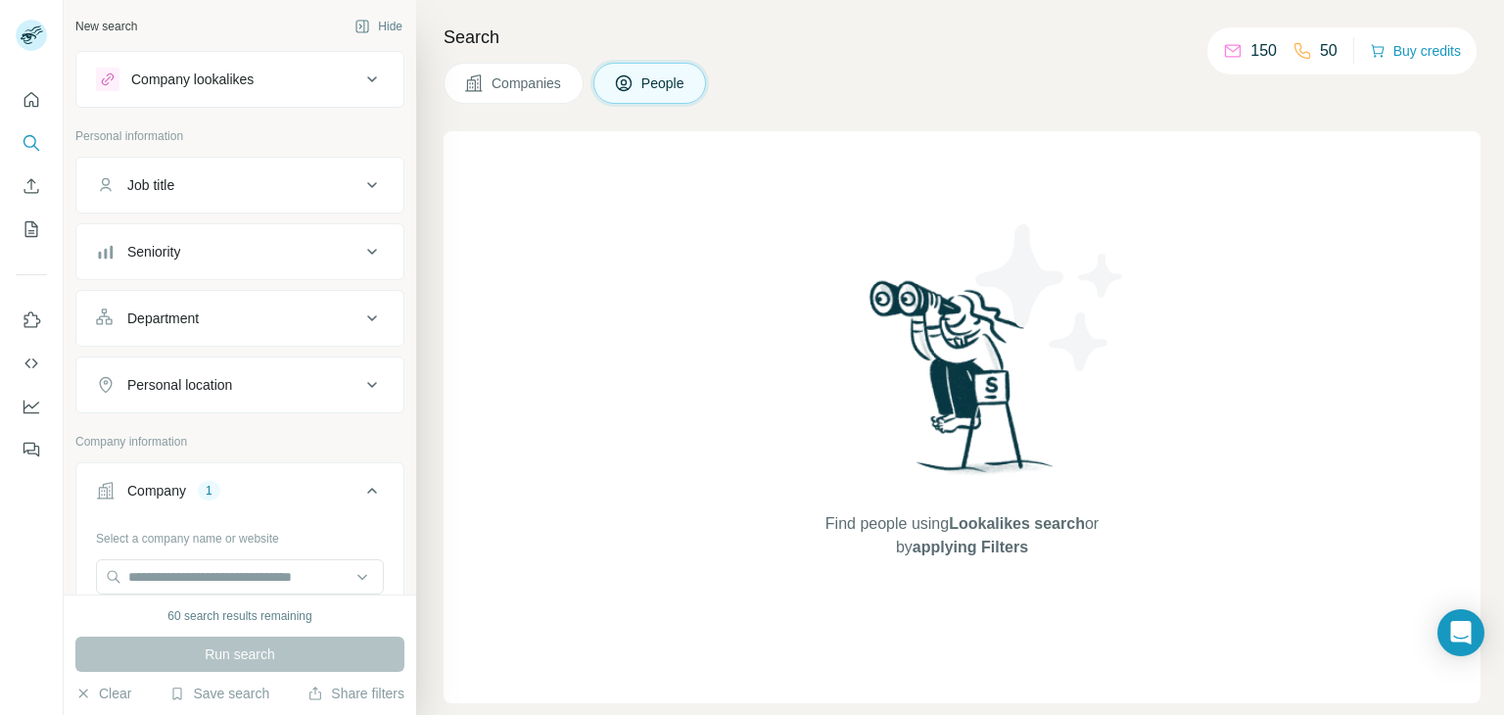
click at [360, 73] on icon at bounding box center [371, 79] width 23 height 23
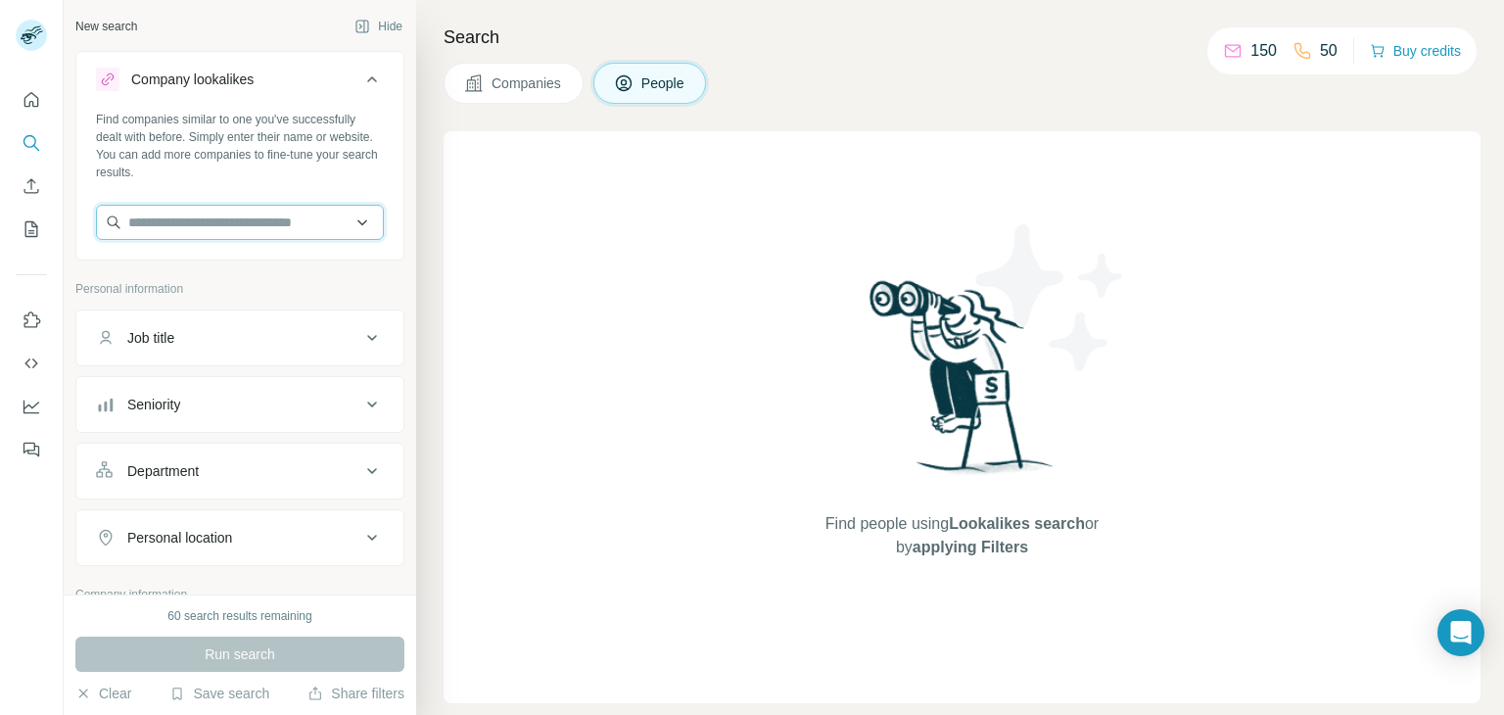
click at [135, 229] on input "text" at bounding box center [240, 222] width 288 height 35
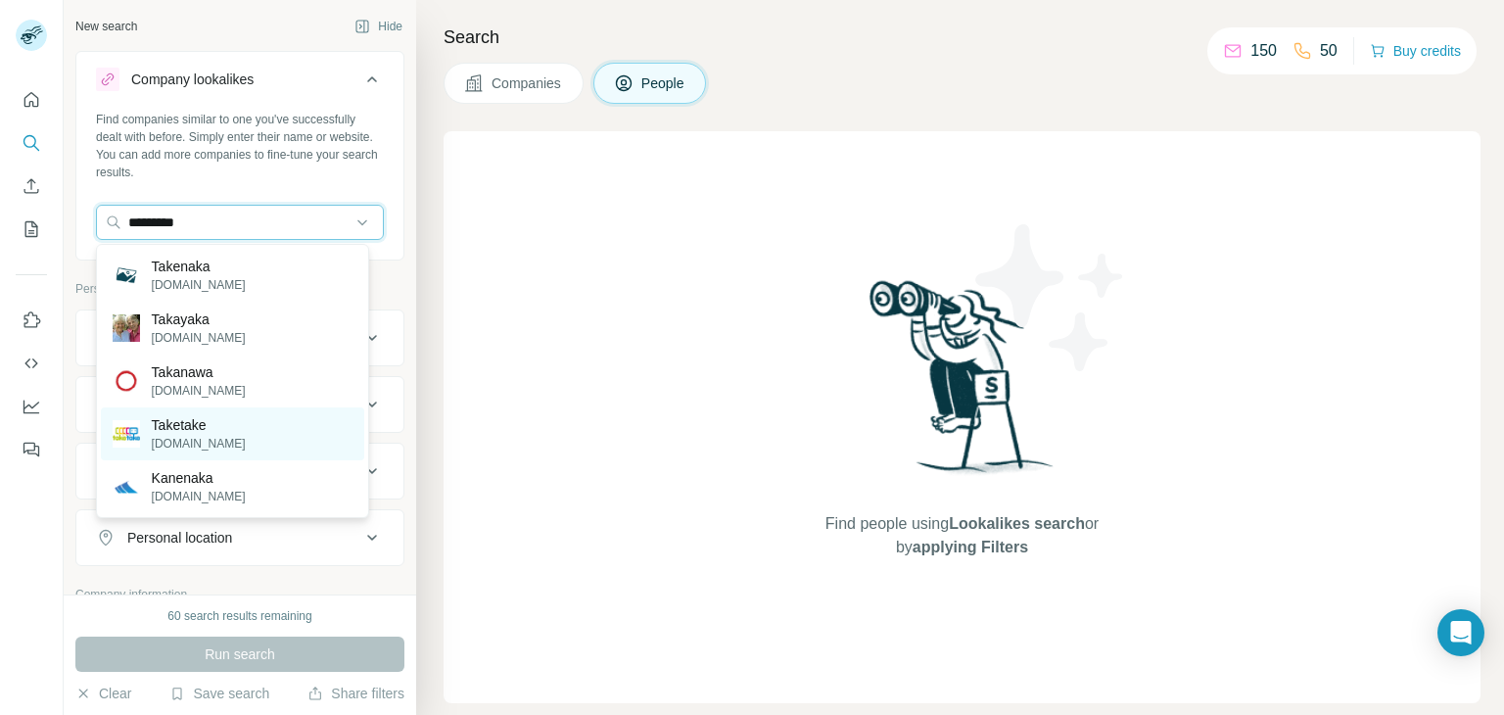
type input "********"
click at [210, 440] on p "[DOMAIN_NAME]" at bounding box center [199, 444] width 94 height 18
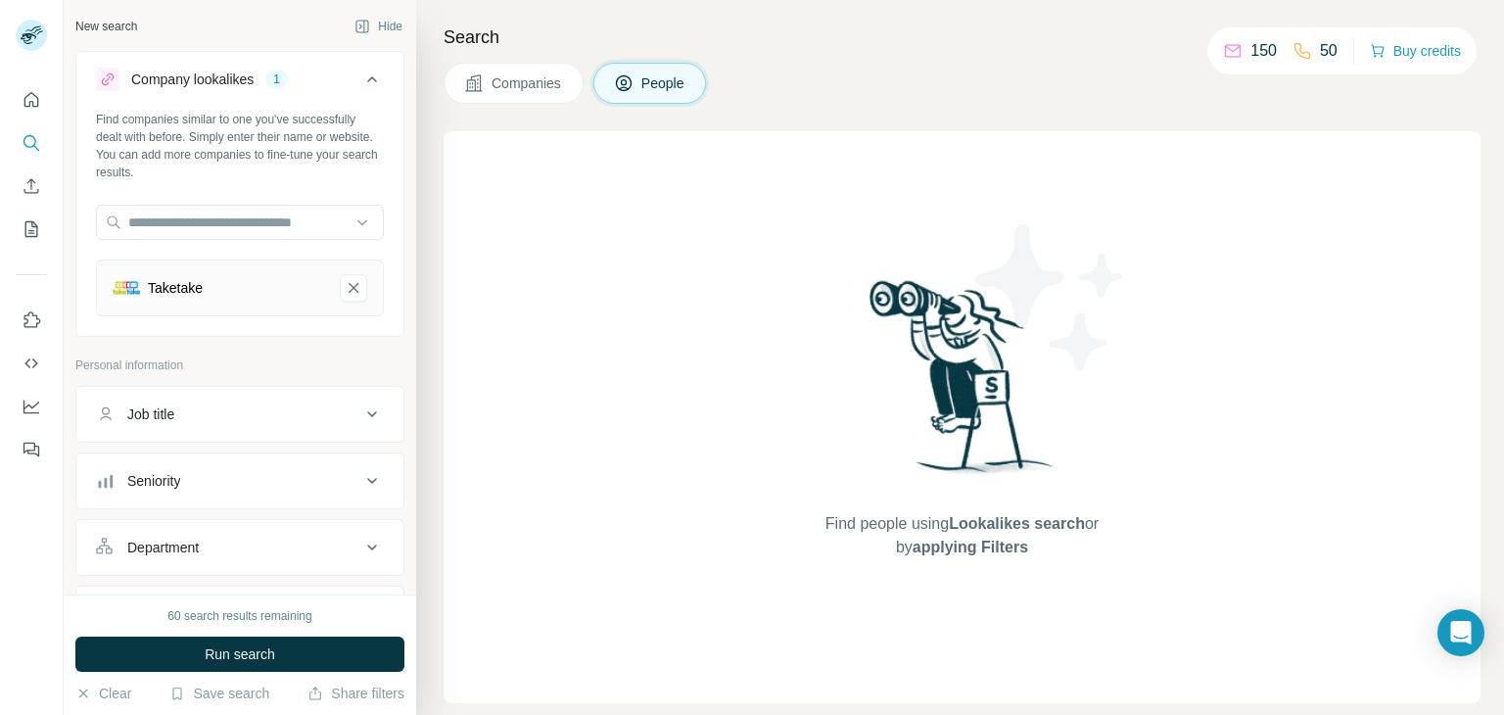
click at [652, 94] on button "People" at bounding box center [650, 83] width 114 height 41
click at [665, 84] on span "People" at bounding box center [663, 83] width 45 height 20
